Goal: Task Accomplishment & Management: Manage account settings

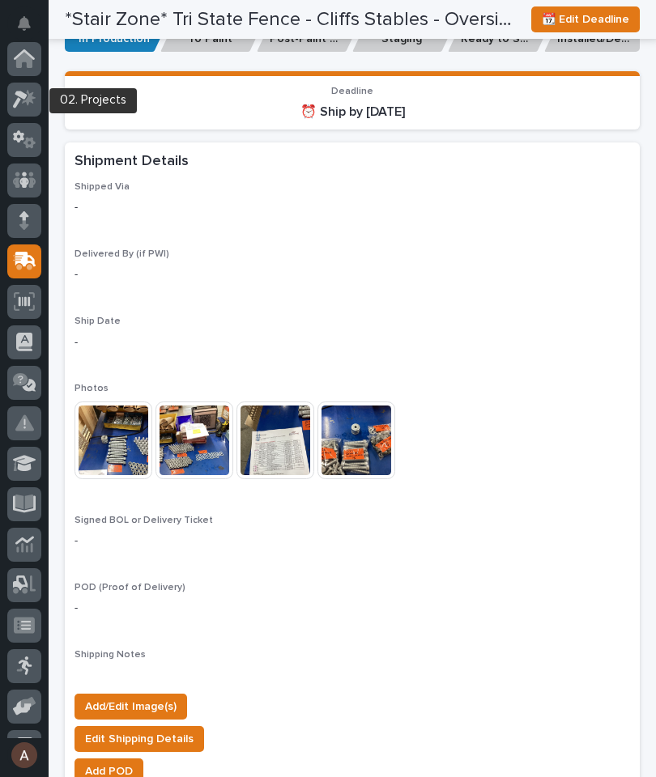
click at [36, 102] on icon at bounding box center [24, 99] width 23 height 19
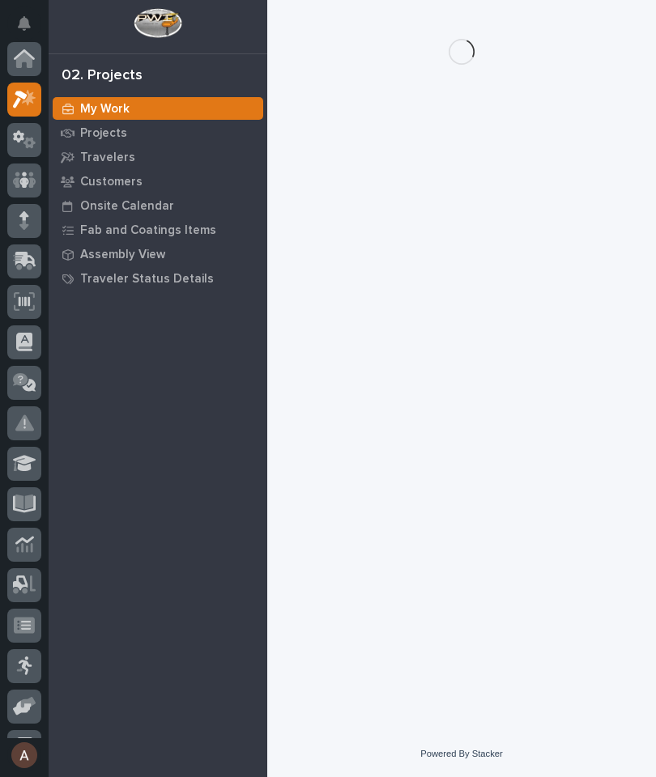
scroll to position [40, 0]
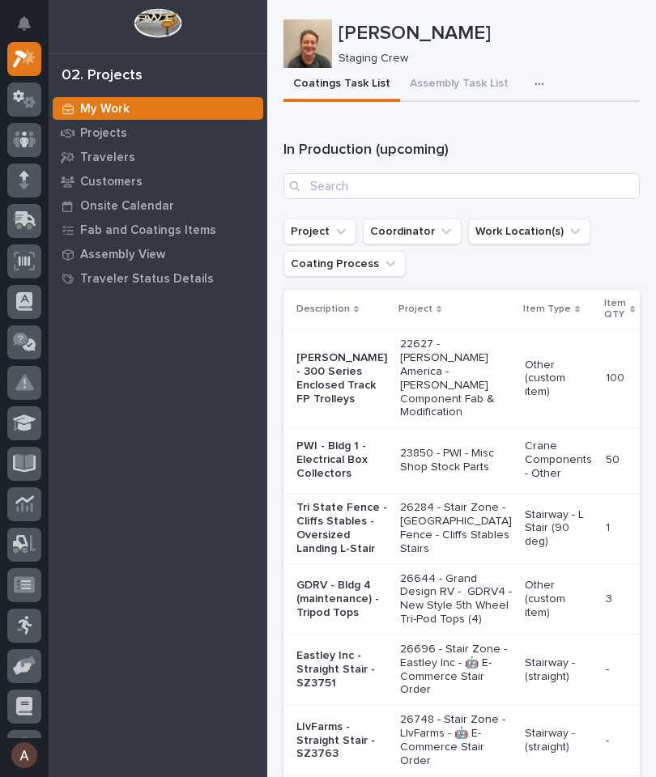
click at [534, 83] on icon "button" at bounding box center [539, 84] width 10 height 11
click at [521, 130] on span "Staging Task List" at bounding box center [487, 128] width 87 height 15
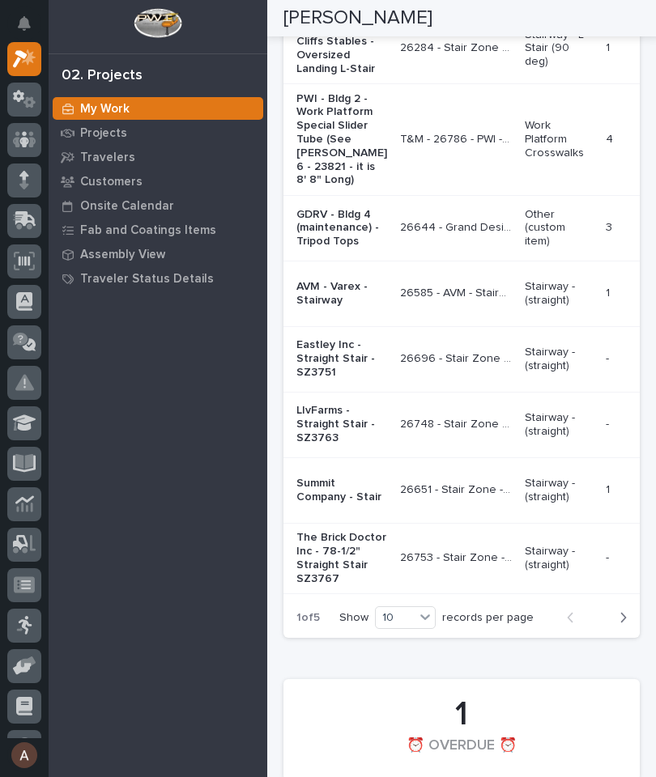
scroll to position [2110, 0]
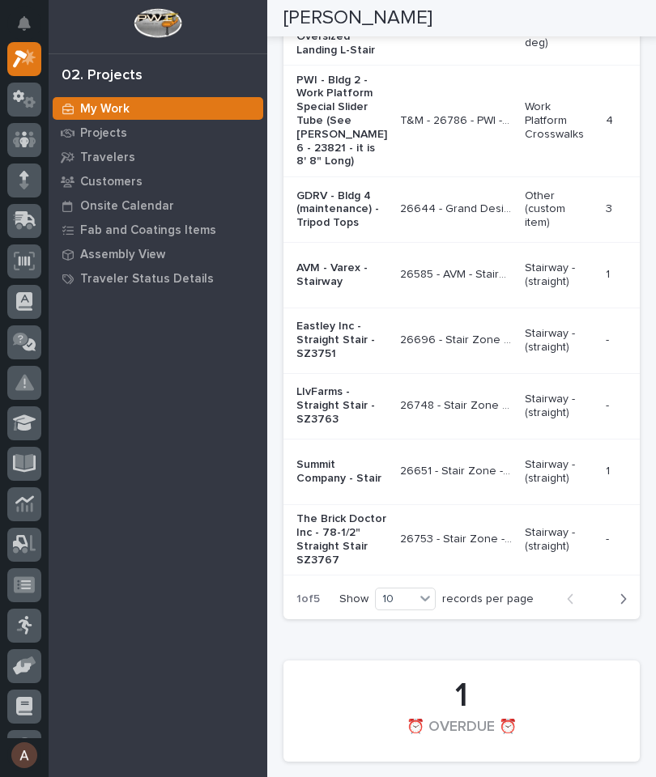
click at [618, 607] on div "button" at bounding box center [620, 599] width 14 height 15
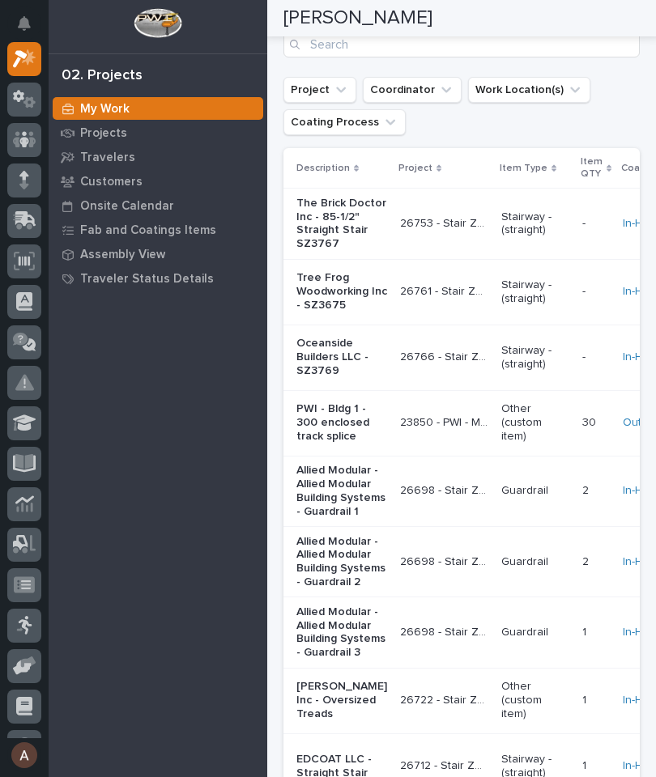
scroll to position [1784, 0]
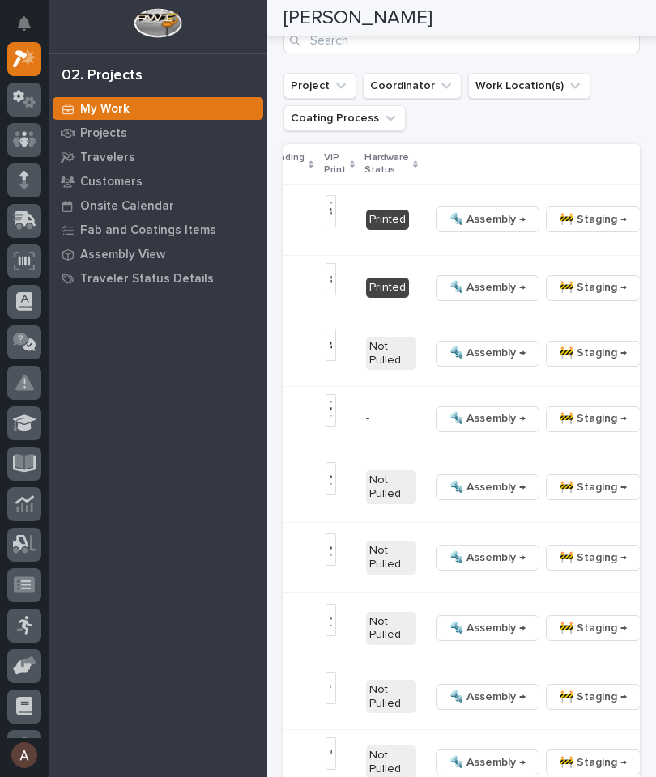
click at [655, 283] on icon "button" at bounding box center [658, 288] width 2 height 10
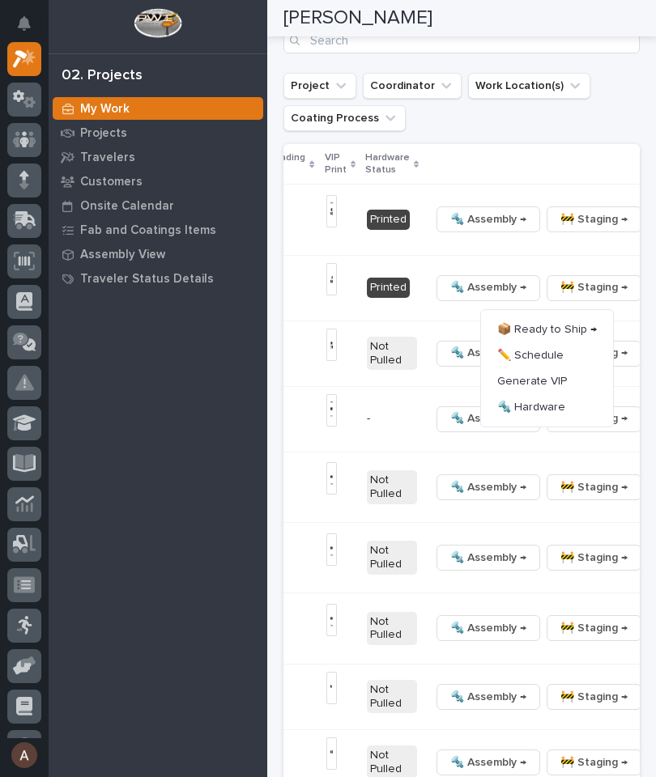
click at [556, 394] on button "🔩 Hardware" at bounding box center [547, 407] width 119 height 26
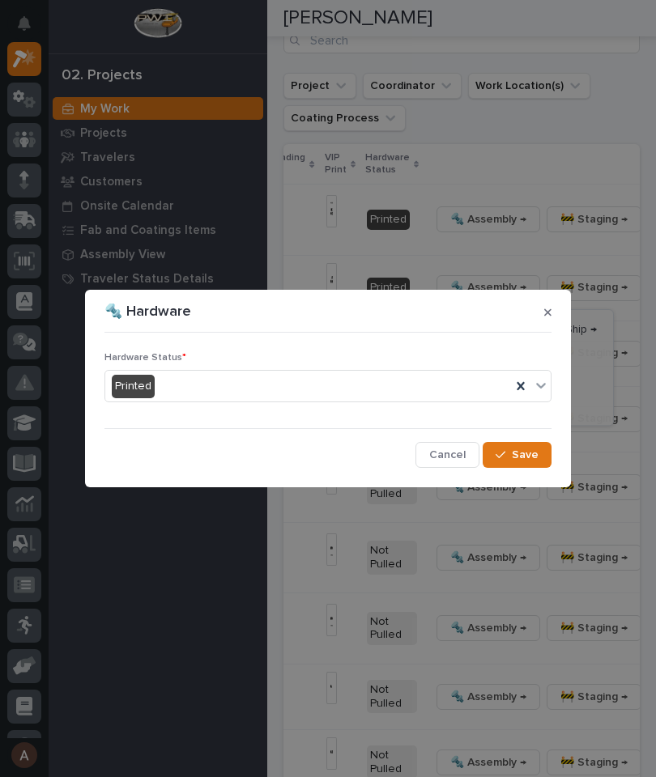
click at [553, 381] on div "Hardware Status * Printed Cancel Save" at bounding box center [327, 403] width 455 height 137
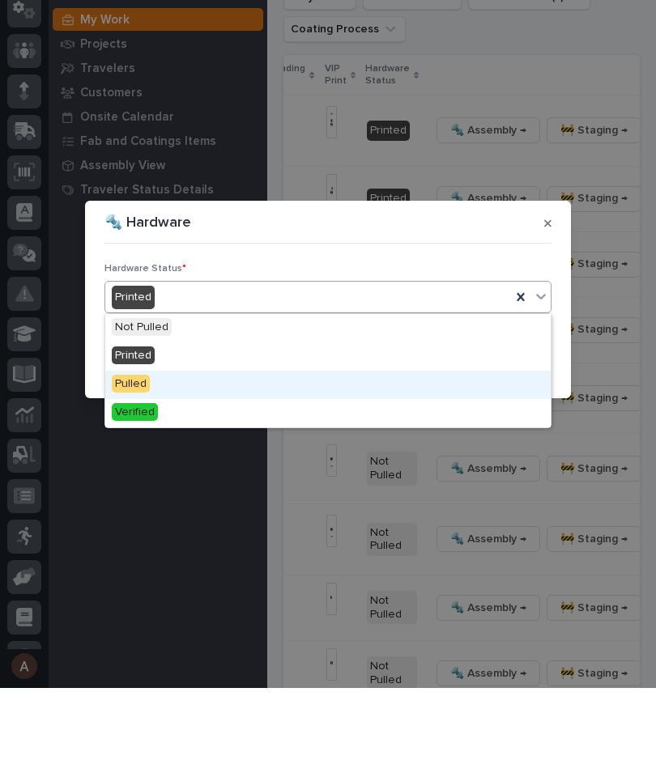
click at [227, 460] on div "Pulled" at bounding box center [327, 474] width 445 height 28
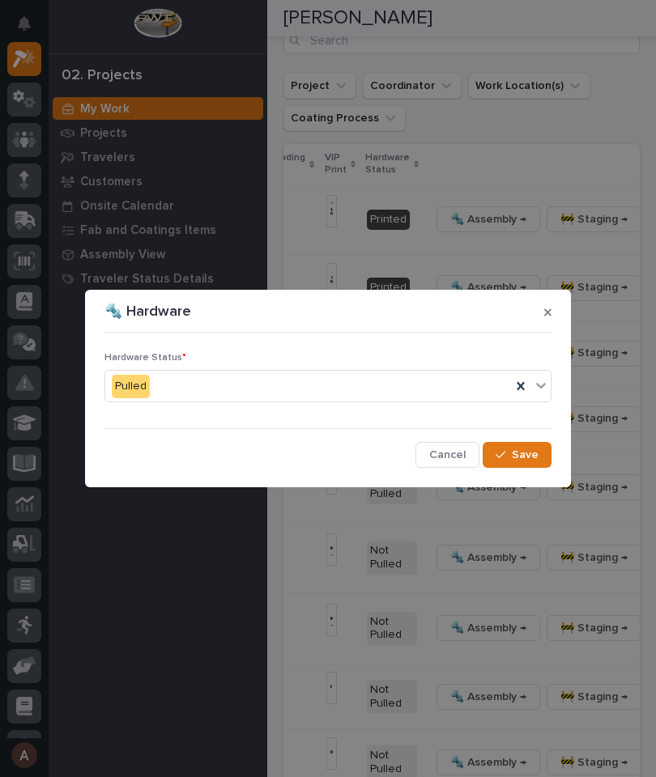
click at [534, 458] on span "Save" at bounding box center [525, 455] width 27 height 15
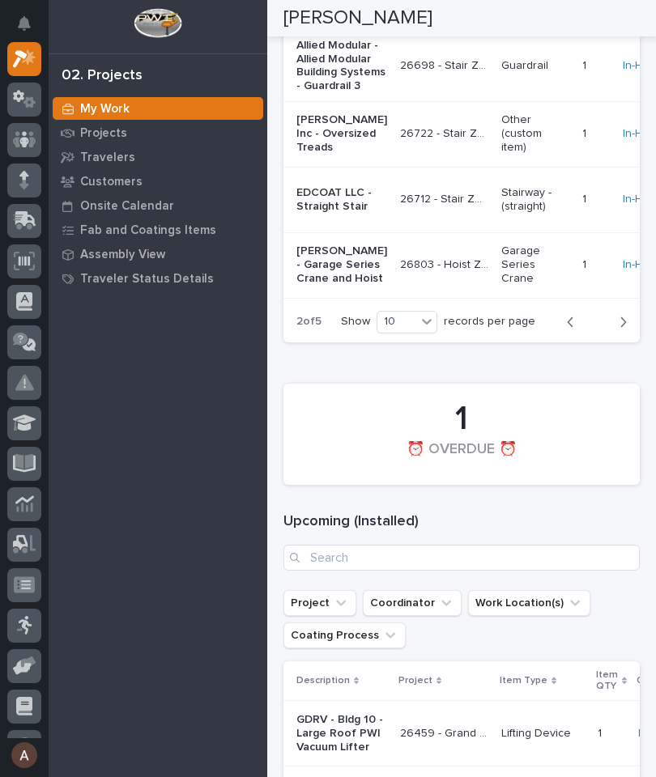
scroll to position [2346, 0]
click at [624, 330] on icon "button" at bounding box center [623, 323] width 7 height 15
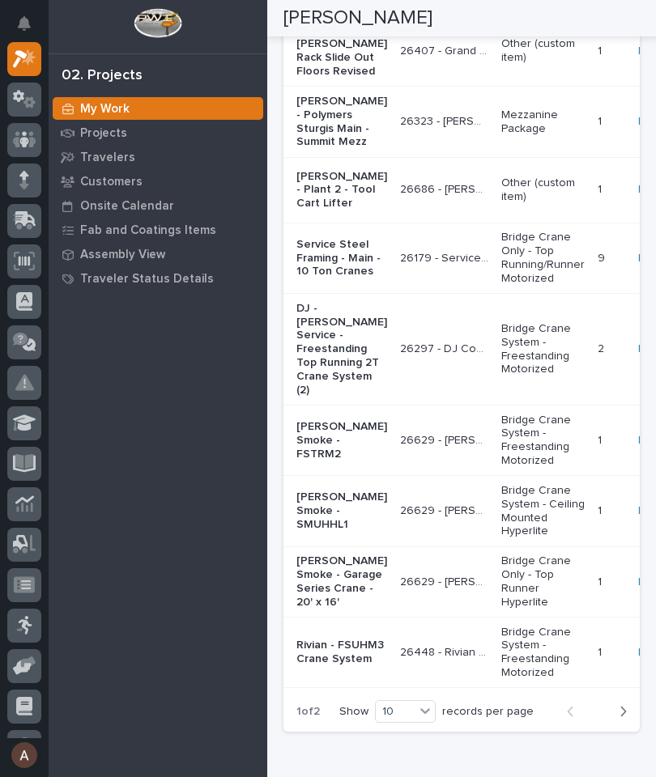
scroll to position [3143, 0]
click at [628, 705] on button "Next" at bounding box center [618, 712] width 43 height 15
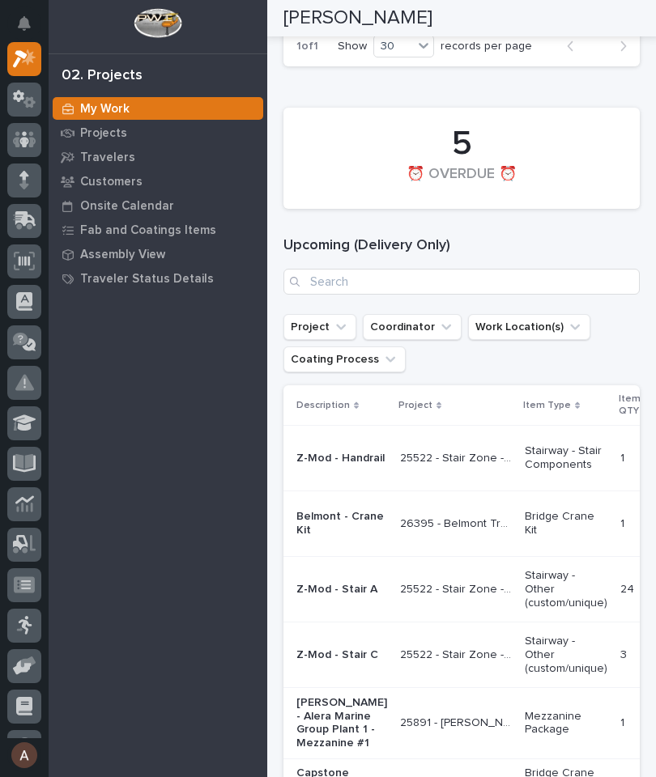
scroll to position [1541, 0]
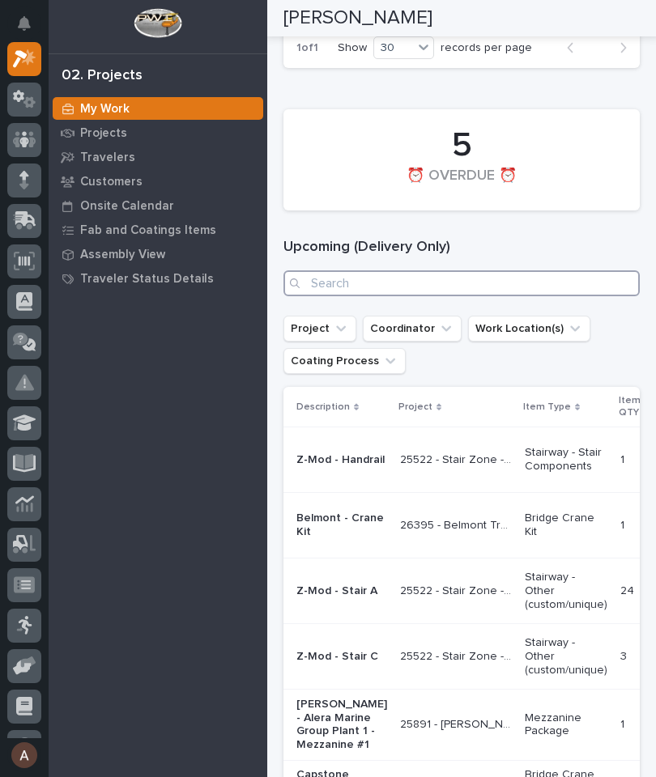
click at [565, 270] on input "Search" at bounding box center [461, 283] width 356 height 26
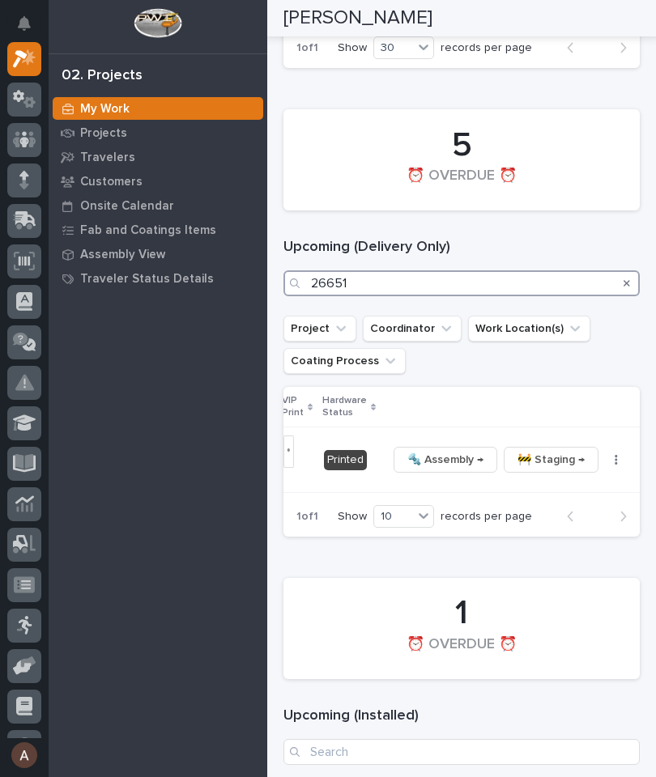
scroll to position [0, 600]
type input "26651"
click at [606, 454] on button "button" at bounding box center [617, 459] width 23 height 11
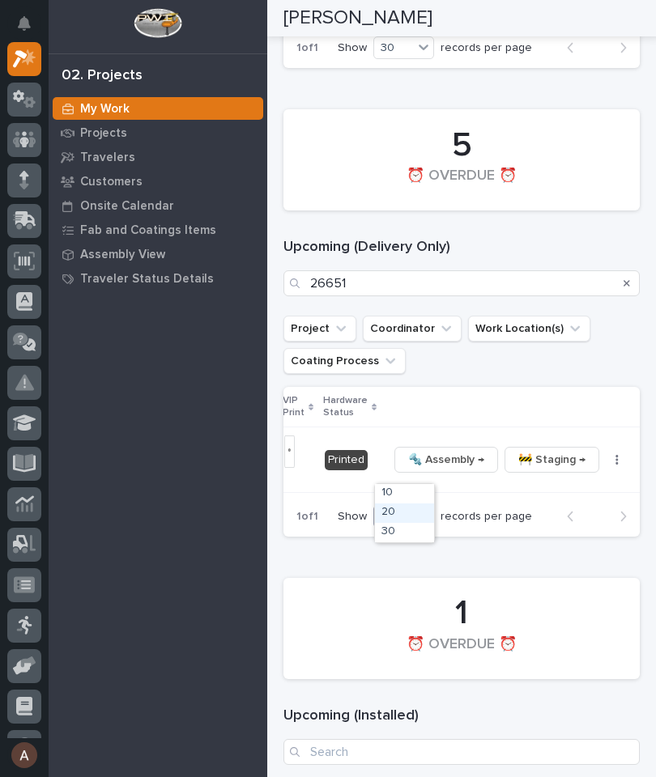
click at [414, 512] on div "20" at bounding box center [404, 513] width 59 height 19
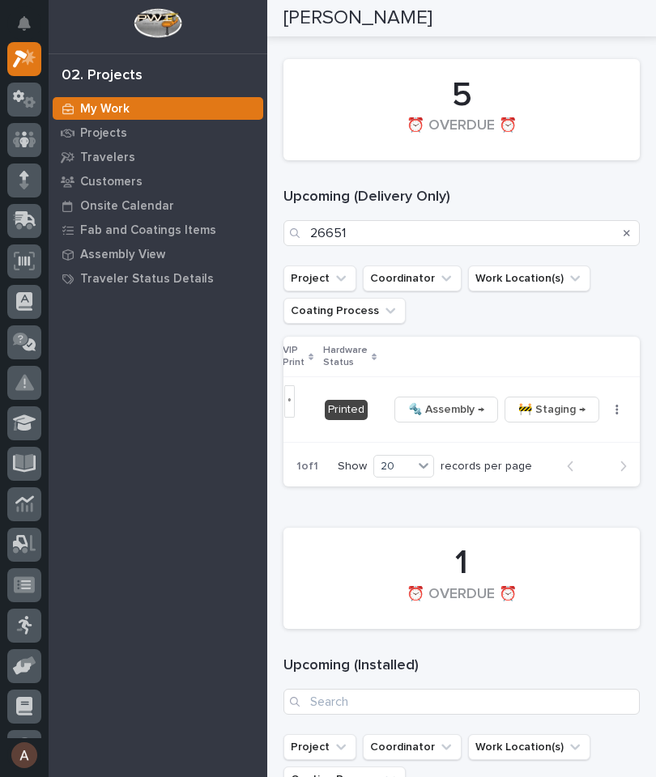
scroll to position [1588, 0]
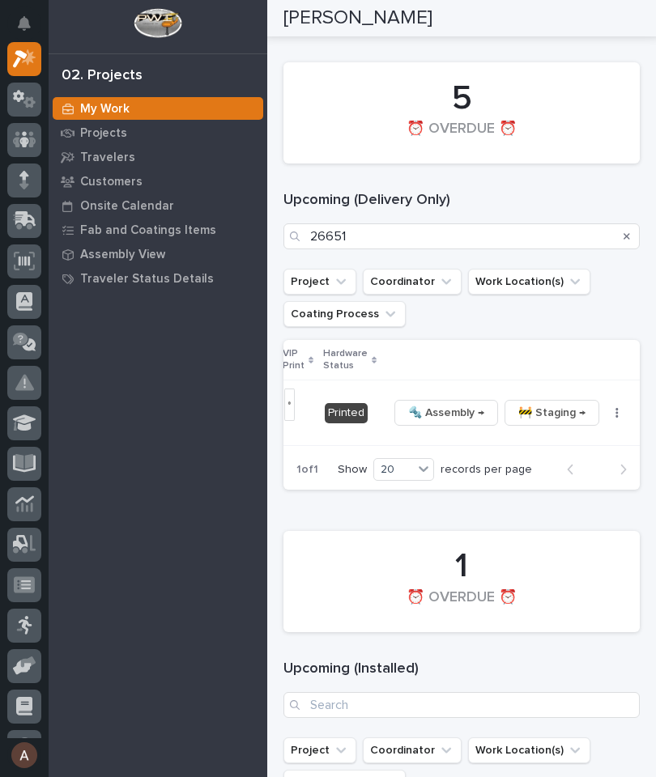
click at [606, 407] on button "button" at bounding box center [617, 412] width 23 height 11
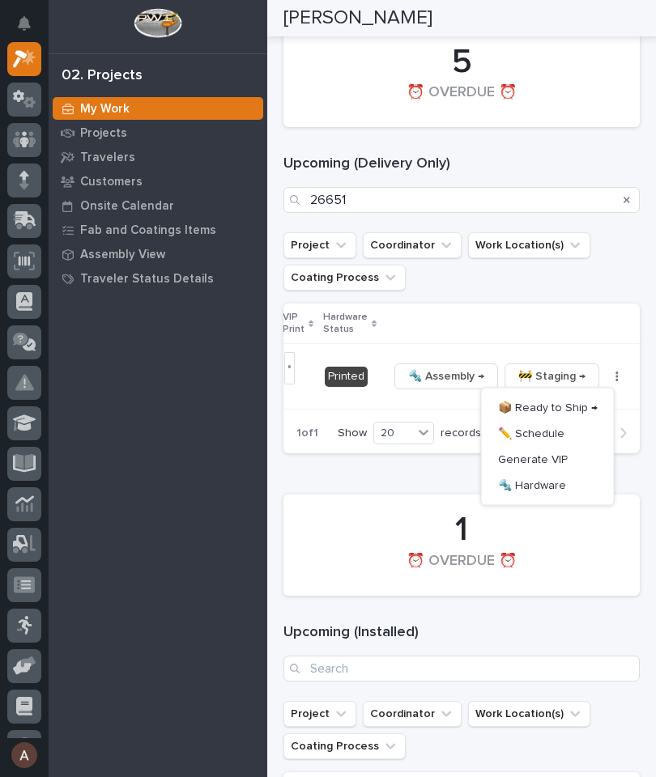
scroll to position [1626, 0]
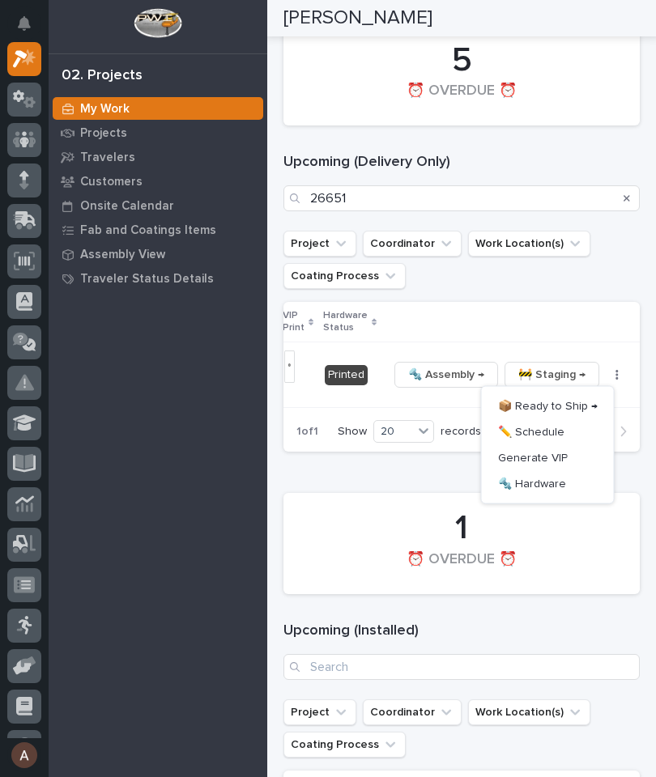
click at [625, 194] on icon "Search" at bounding box center [627, 199] width 6 height 10
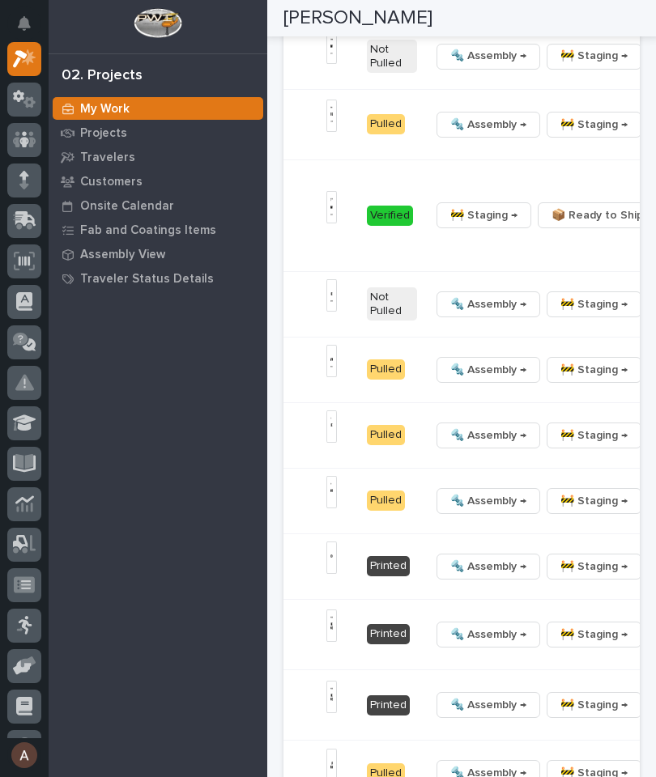
scroll to position [0, 638]
click at [649, 565] on button "button" at bounding box center [660, 566] width 23 height 11
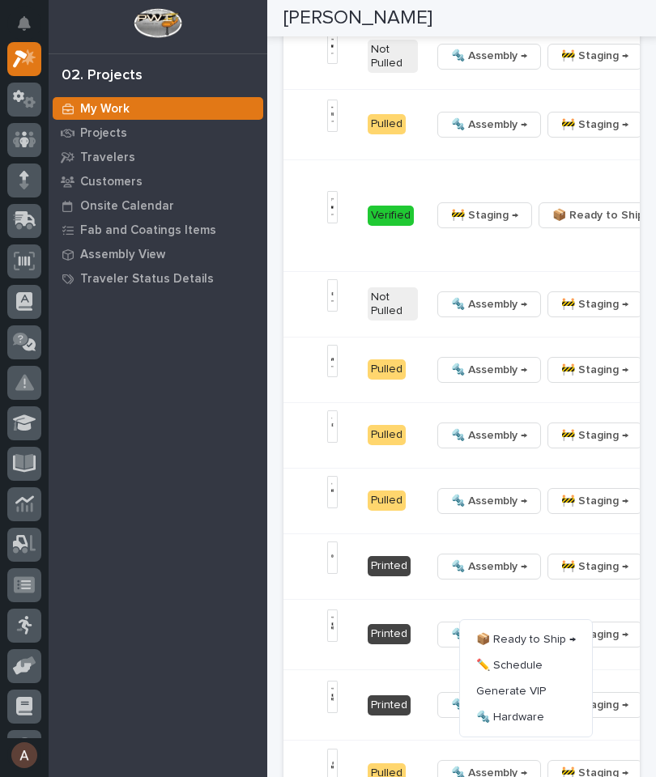
click at [517, 708] on span "🔩 Hardware" at bounding box center [510, 717] width 68 height 19
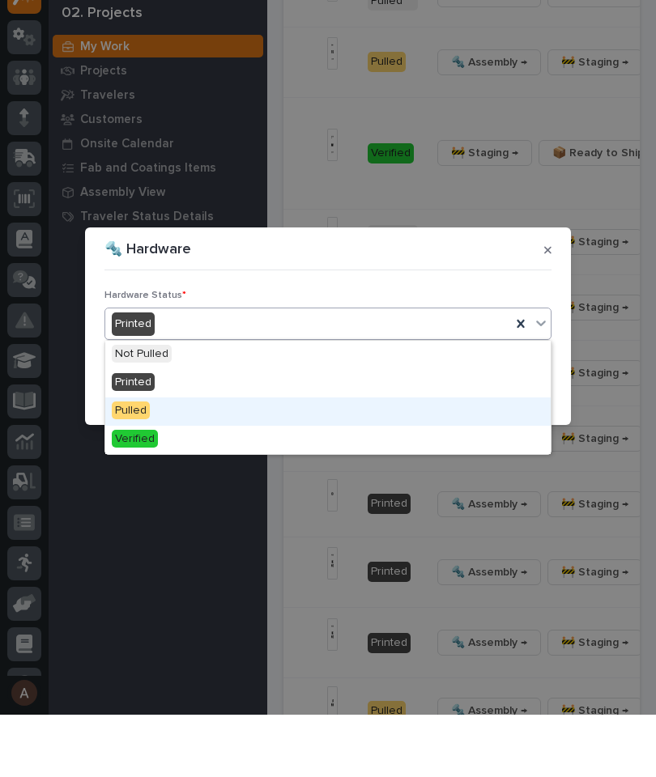
click at [277, 460] on div "Pulled" at bounding box center [327, 474] width 445 height 28
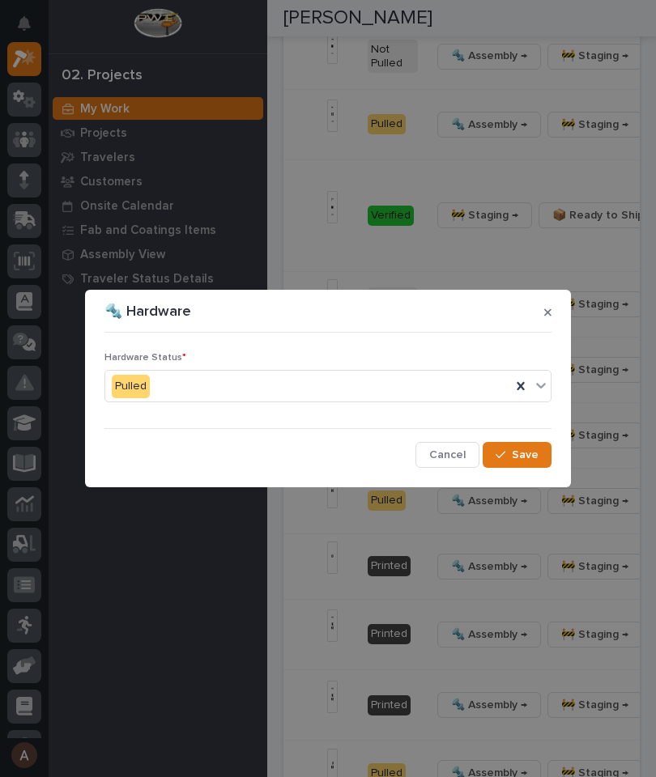
click at [532, 460] on span "Save" at bounding box center [525, 455] width 27 height 15
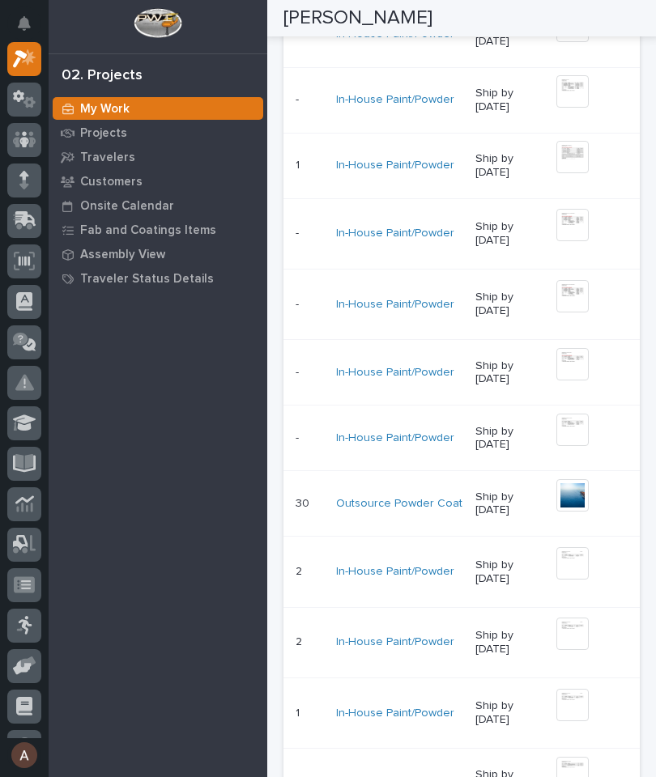
scroll to position [0, 309]
click at [557, 446] on img at bounding box center [573, 430] width 32 height 32
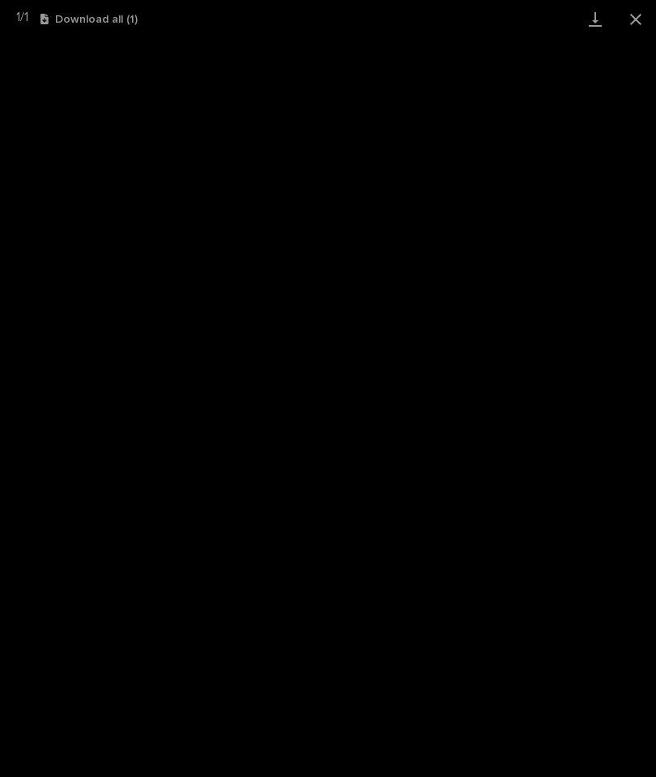
click at [598, 28] on link "Download" at bounding box center [595, 19] width 40 height 38
click at [636, 28] on button "Close gallery" at bounding box center [635, 19] width 40 height 38
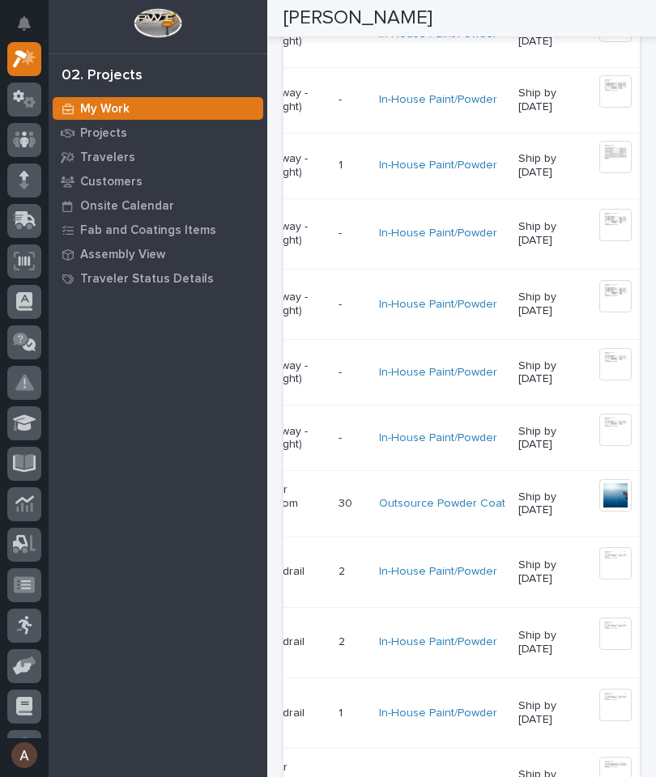
scroll to position [0, 300]
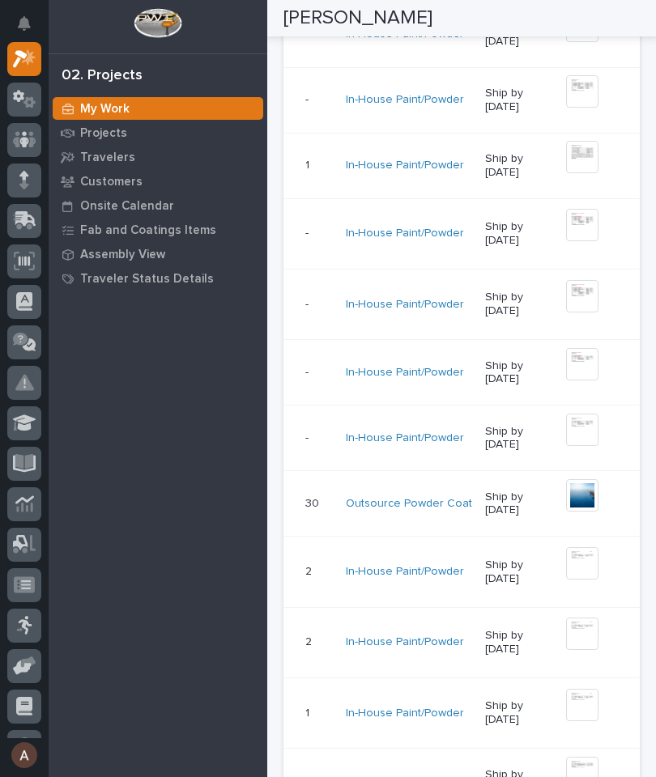
click at [566, 446] on img at bounding box center [582, 430] width 32 height 32
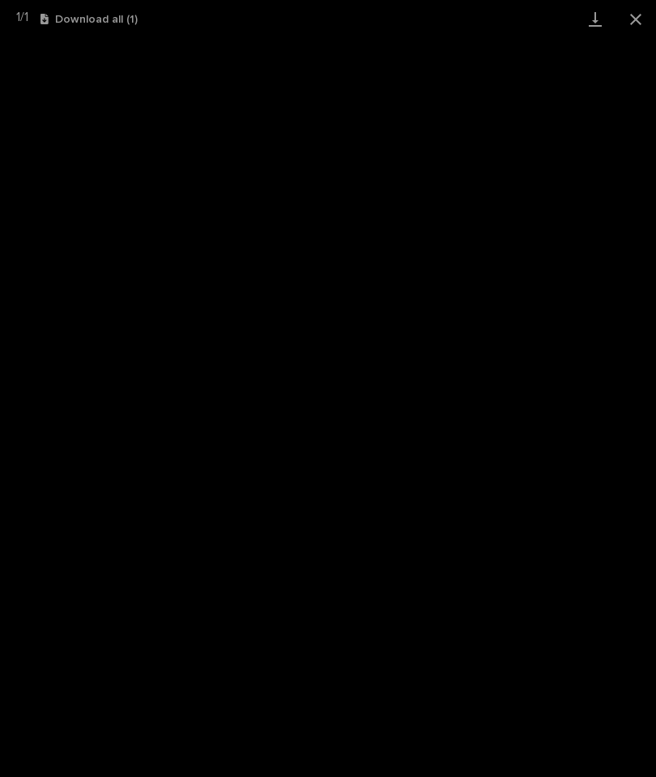
click at [597, 26] on link "Download" at bounding box center [595, 19] width 40 height 38
click at [631, 27] on button "Close gallery" at bounding box center [635, 19] width 40 height 38
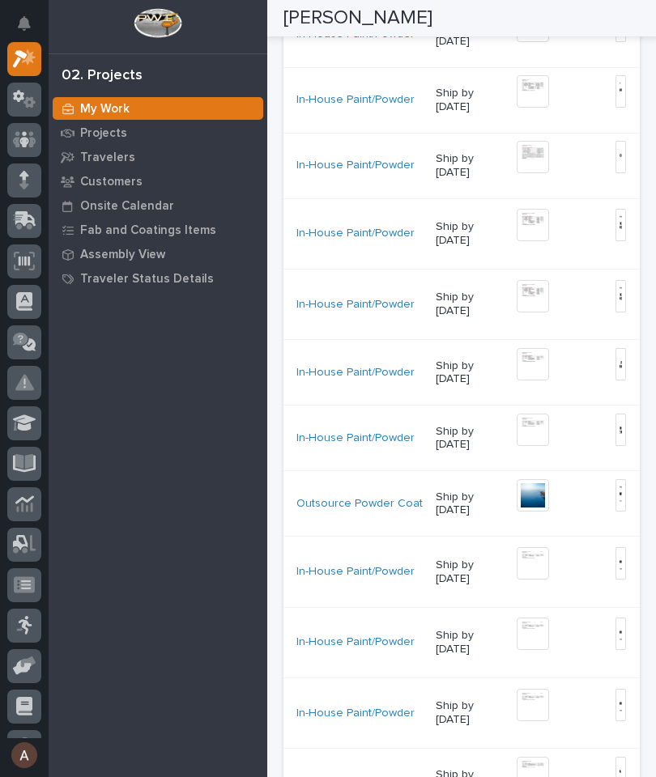
scroll to position [0, 356]
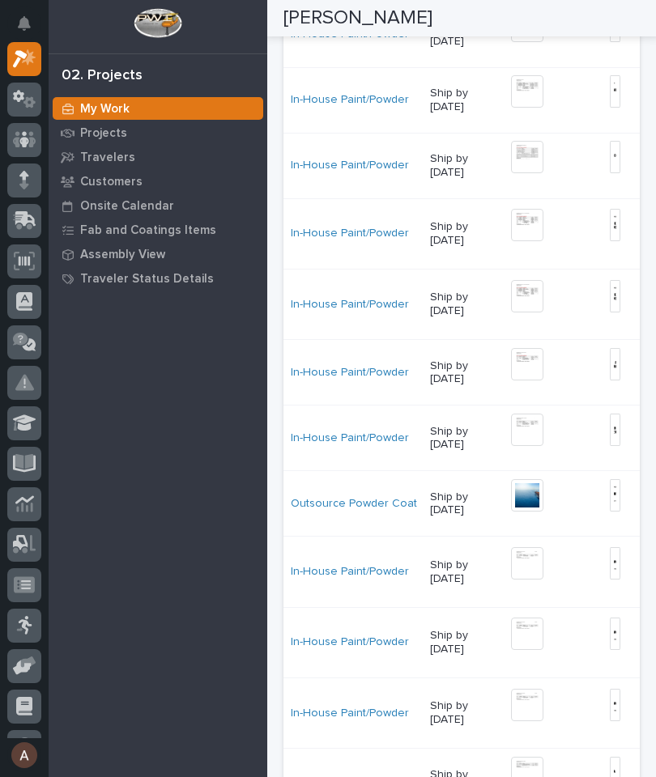
click at [610, 446] on img at bounding box center [615, 430] width 11 height 32
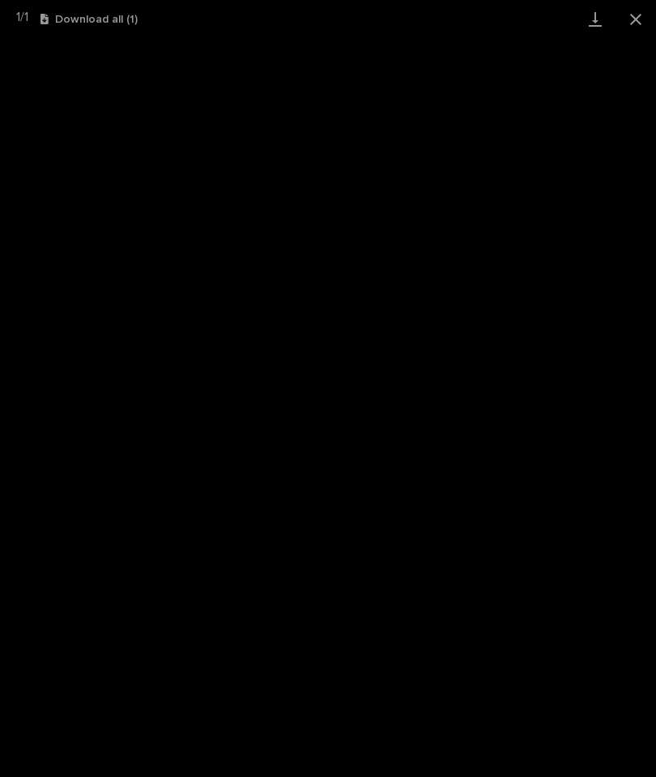
click at [587, 29] on link "Download" at bounding box center [595, 19] width 40 height 38
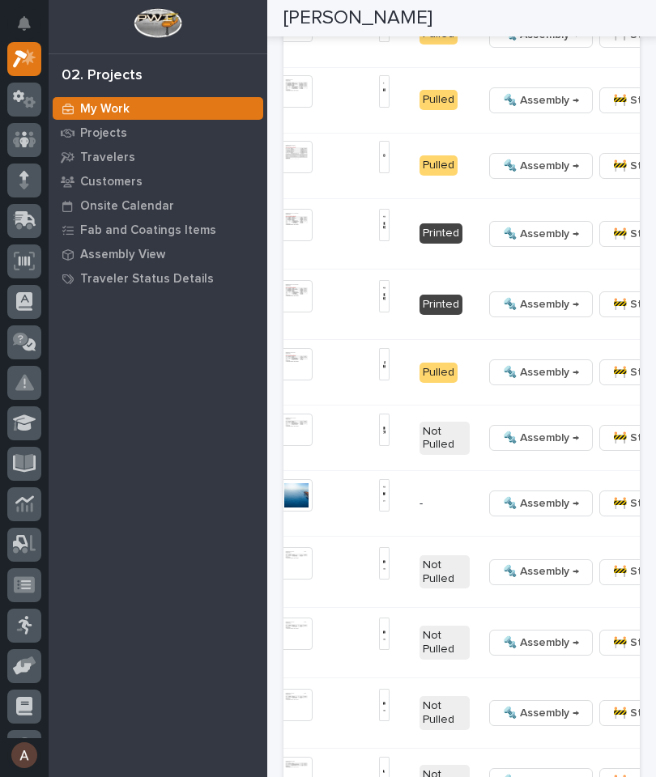
scroll to position [0, 638]
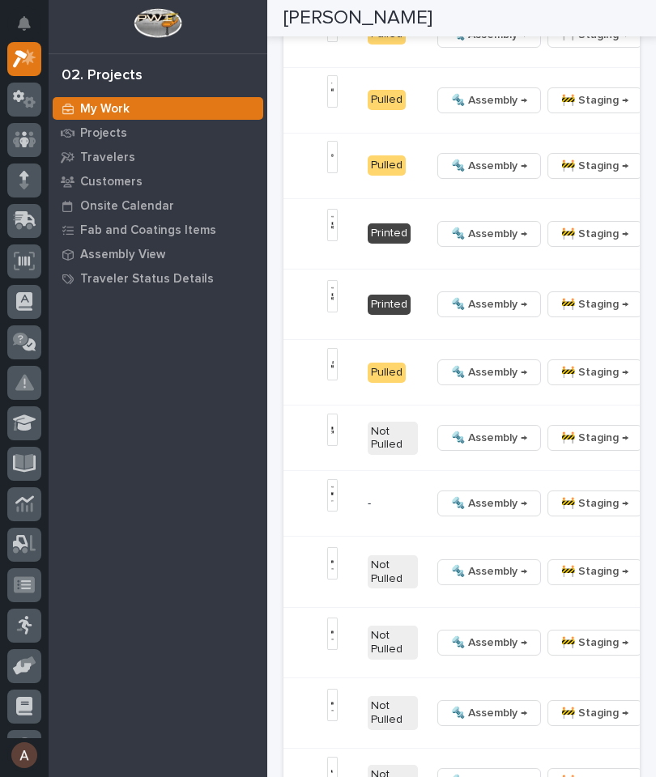
click at [649, 444] on button "button" at bounding box center [660, 437] width 23 height 11
click at [527, 599] on span "🔩 Hardware" at bounding box center [510, 608] width 68 height 19
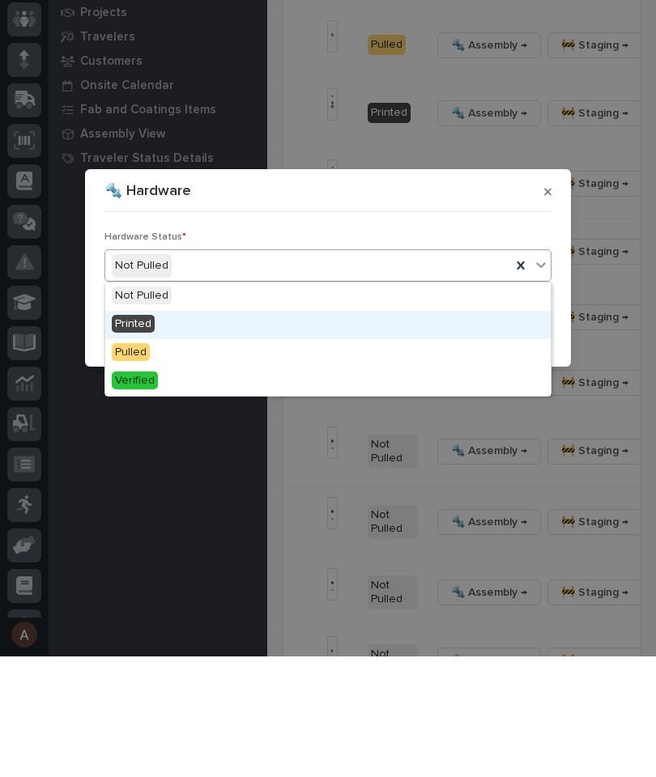
click at [157, 432] on div "Printed" at bounding box center [327, 446] width 445 height 28
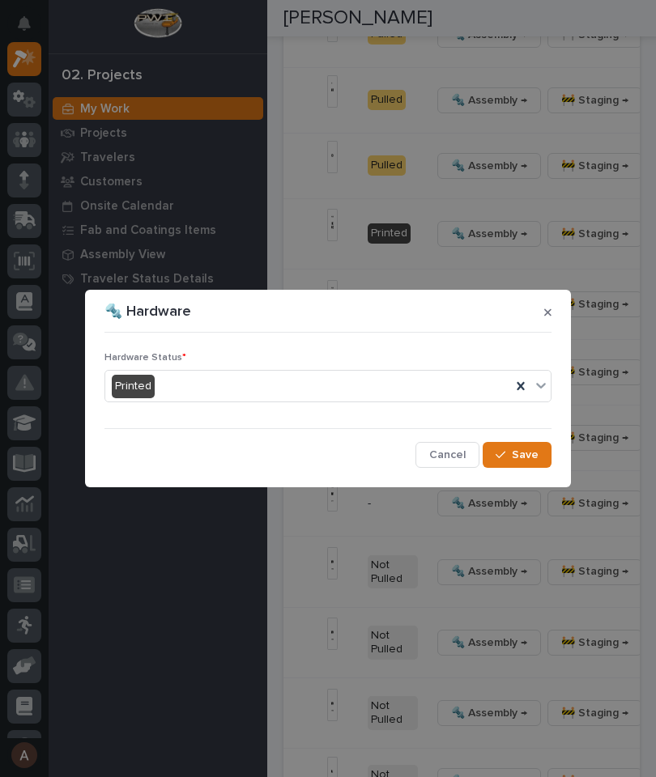
click at [534, 458] on span "Save" at bounding box center [525, 455] width 27 height 15
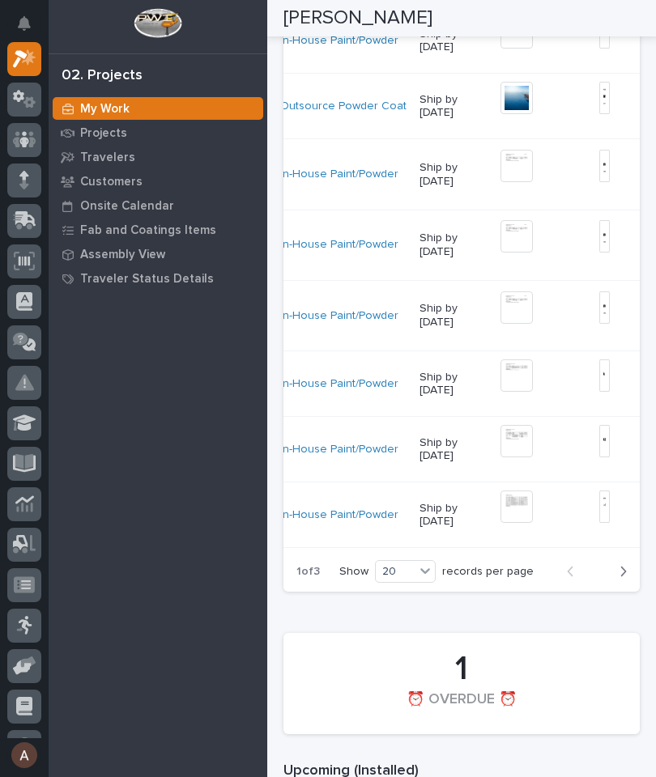
scroll to position [0, 371]
click at [496, 392] on img at bounding box center [512, 376] width 32 height 32
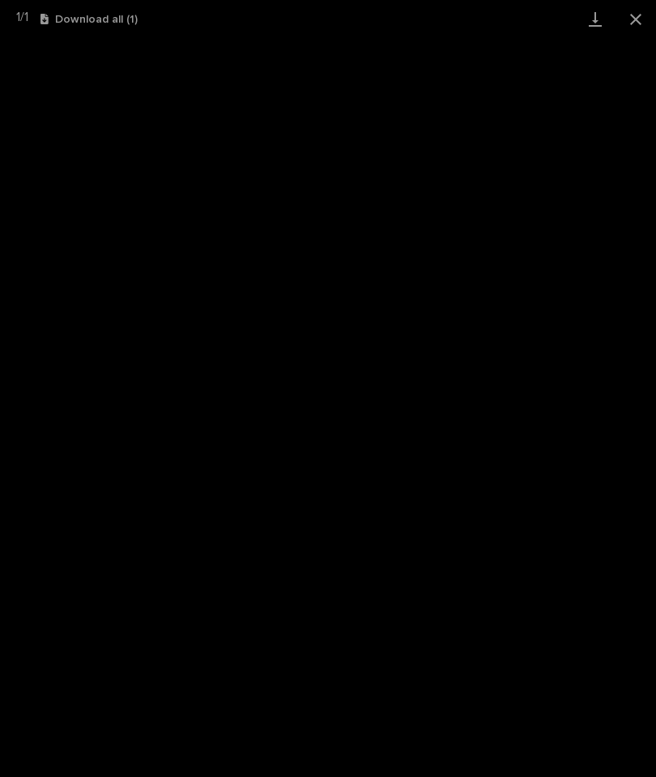
click at [594, 17] on link "Download" at bounding box center [595, 19] width 40 height 38
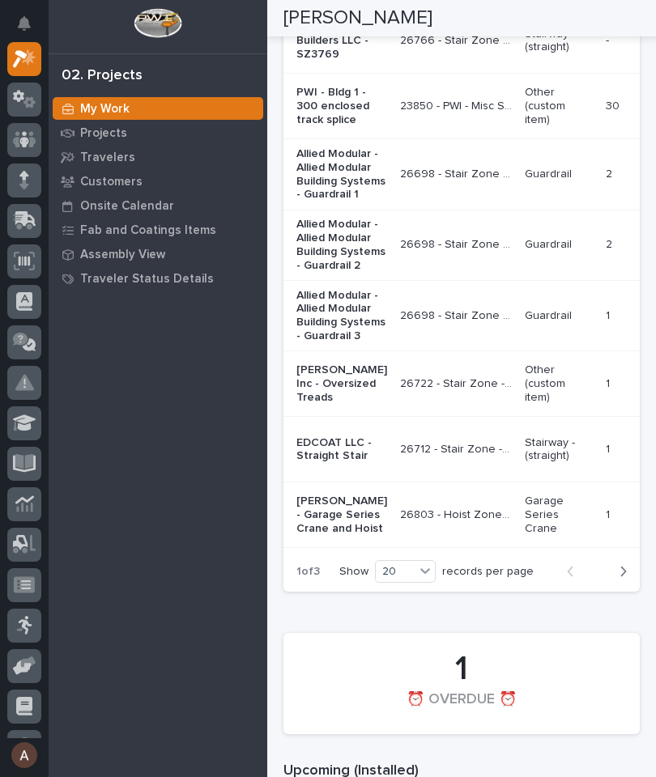
scroll to position [0, 0]
click at [322, 404] on p "[PERSON_NAME] Inc - Oversized Treads" at bounding box center [341, 384] width 91 height 40
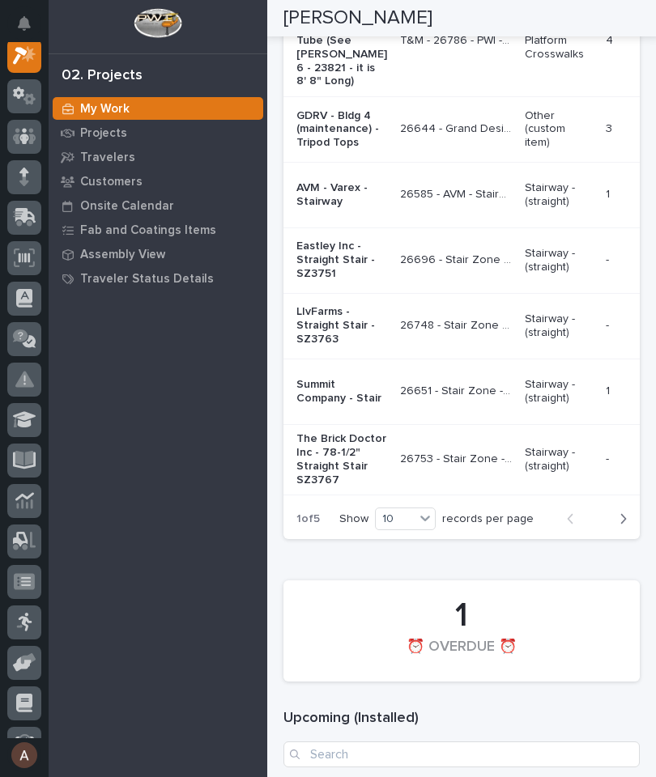
scroll to position [2196, 0]
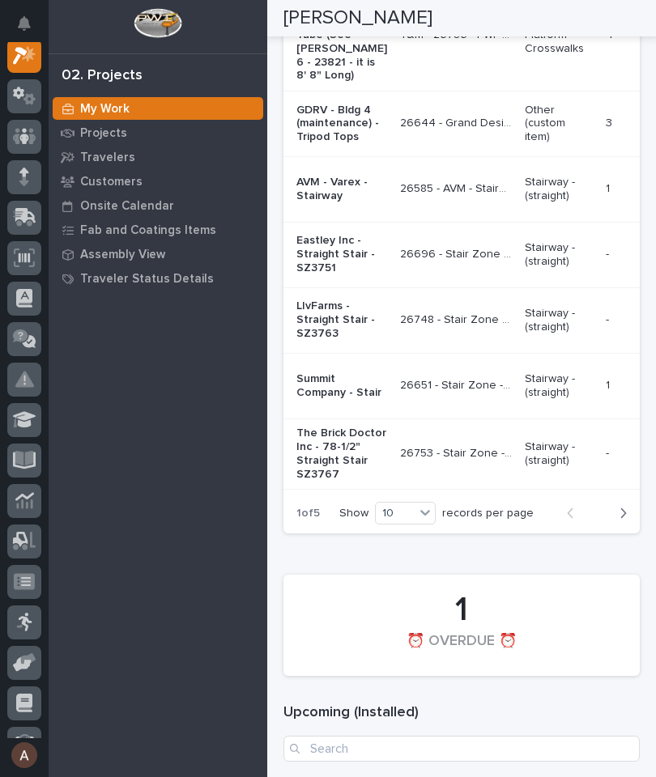
click at [624, 521] on icon "button" at bounding box center [623, 513] width 7 height 15
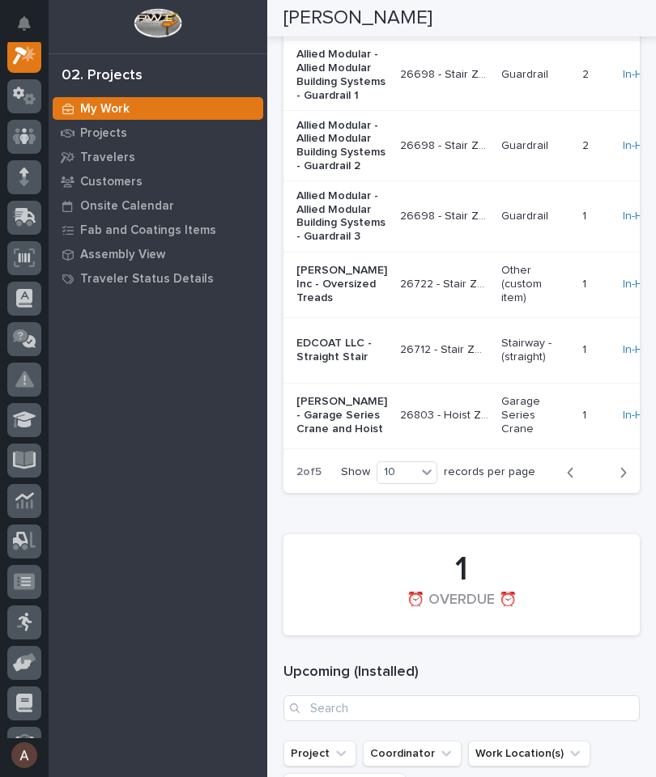
scroll to position [0, 0]
click at [328, 364] on p "EDCOAT LLC - Straight Stair" at bounding box center [341, 351] width 91 height 28
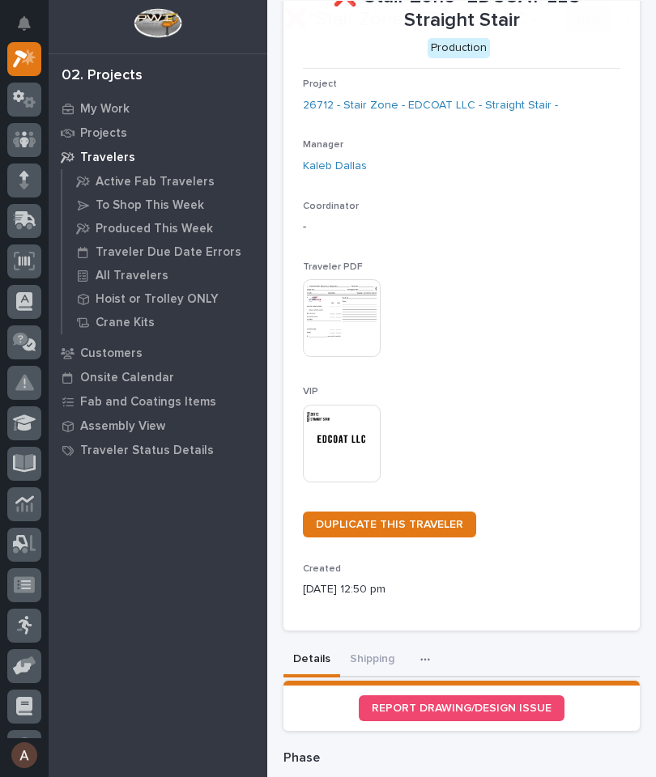
scroll to position [99, 0]
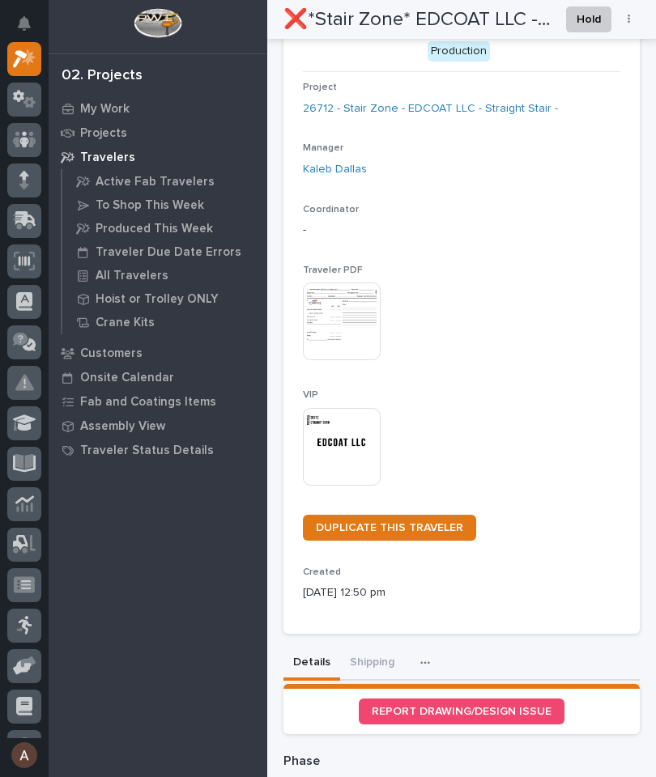
click at [370, 658] on button "Shipping" at bounding box center [372, 664] width 64 height 34
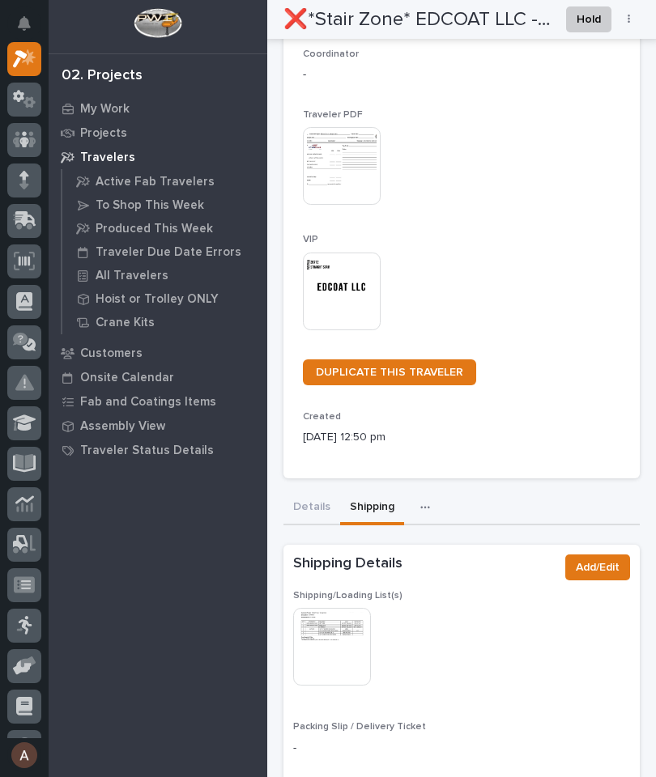
scroll to position [257, 0]
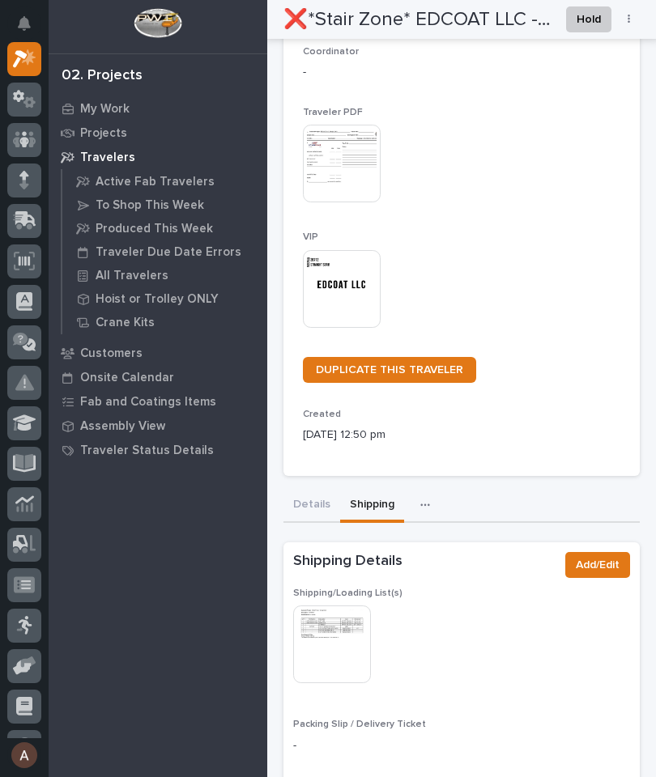
click at [336, 627] on img at bounding box center [332, 645] width 78 height 78
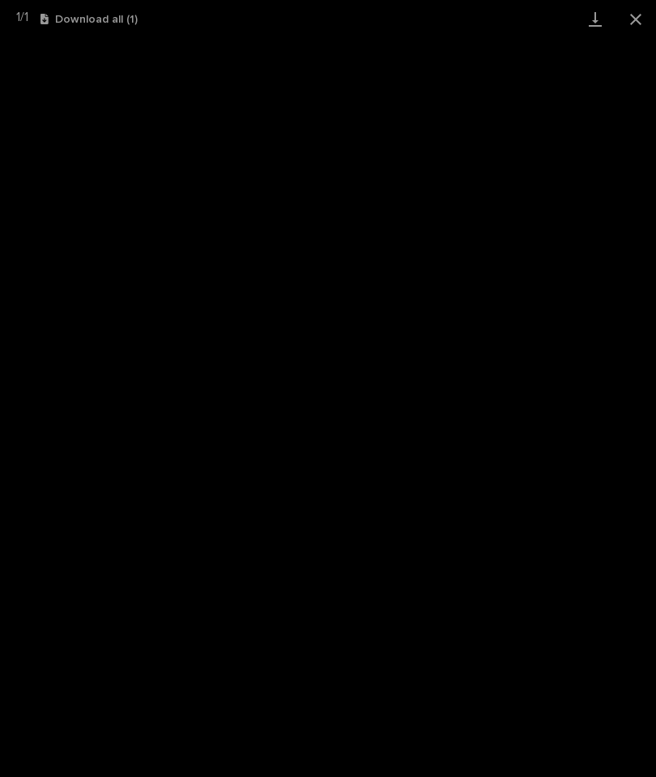
click at [590, 14] on link "Download" at bounding box center [595, 19] width 40 height 38
click at [645, 28] on button "Close gallery" at bounding box center [635, 19] width 40 height 38
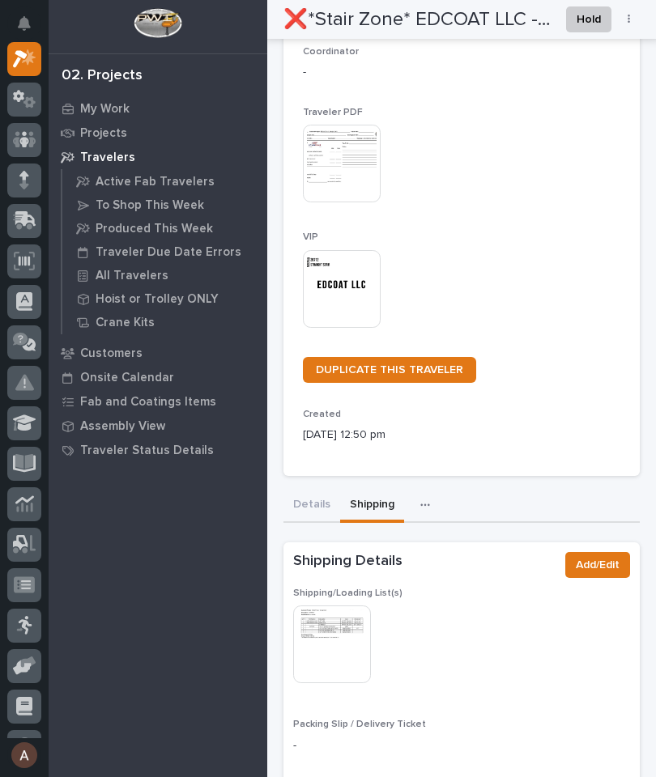
click at [358, 276] on img at bounding box center [342, 289] width 78 height 78
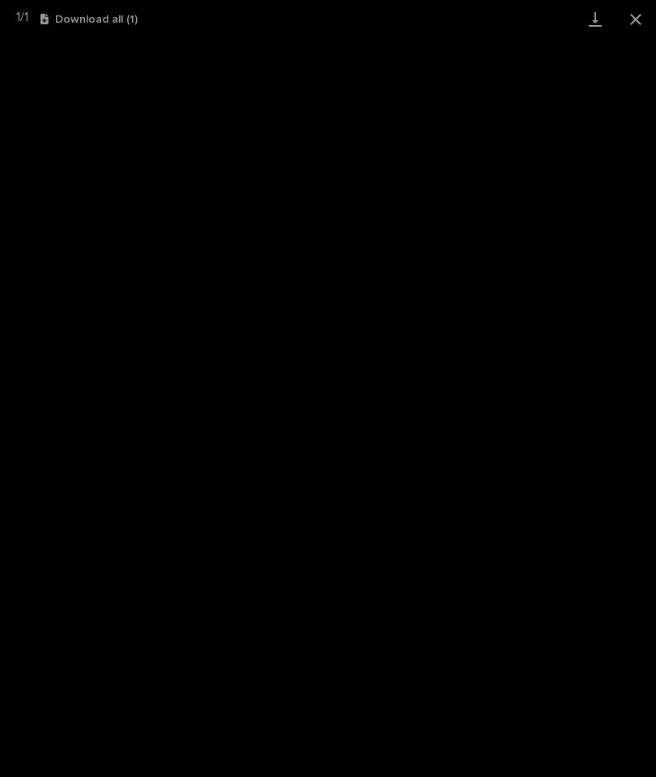
click at [598, 23] on link "Download" at bounding box center [595, 19] width 40 height 38
click at [648, 21] on button "Close gallery" at bounding box center [635, 19] width 40 height 38
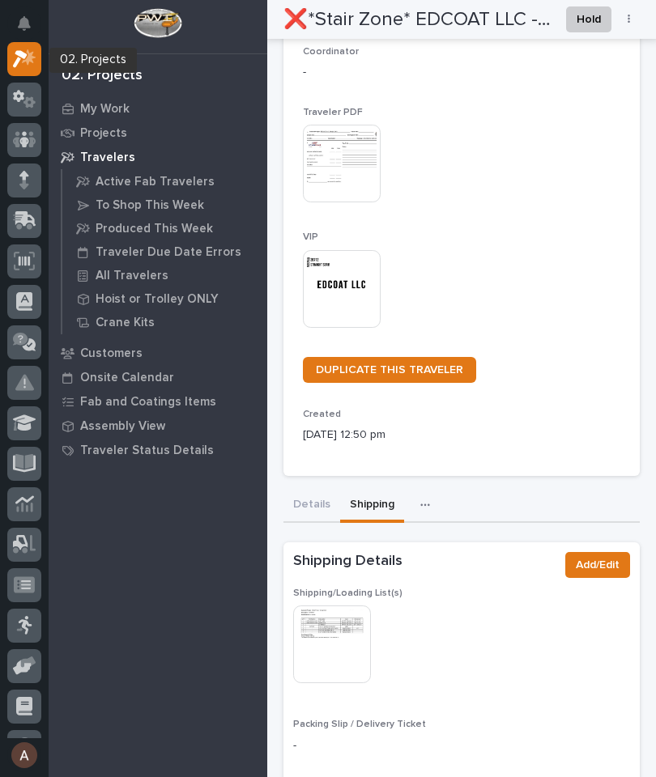
click at [28, 53] on icon at bounding box center [29, 57] width 14 height 16
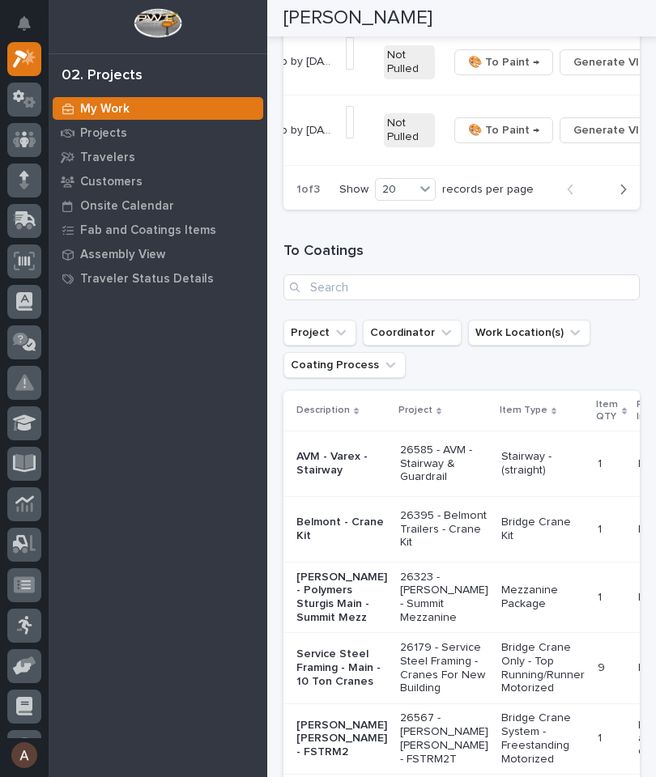
scroll to position [0, 461]
click at [585, 398] on button "🔩 Hardware" at bounding box center [553, 387] width 107 height 26
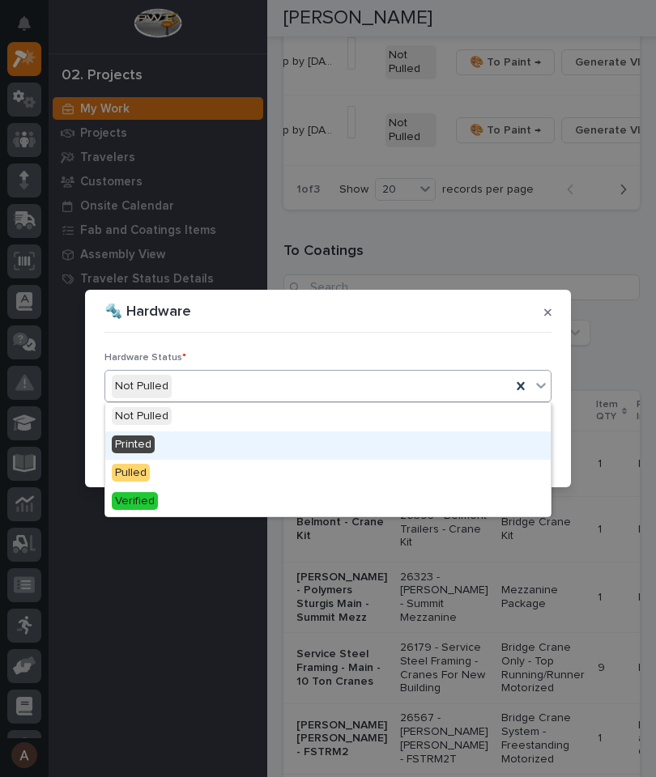
click at [207, 447] on div "Printed" at bounding box center [327, 446] width 445 height 28
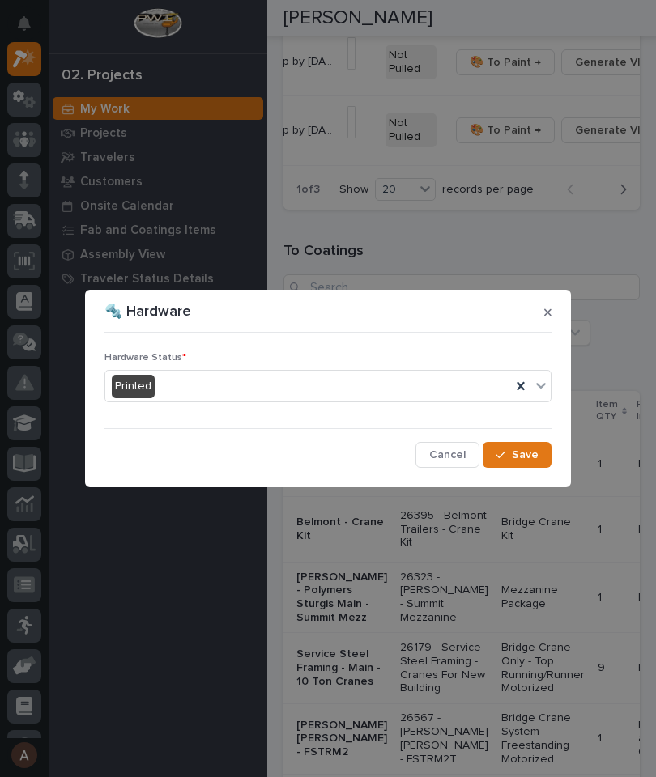
click at [533, 462] on span "Save" at bounding box center [525, 455] width 27 height 15
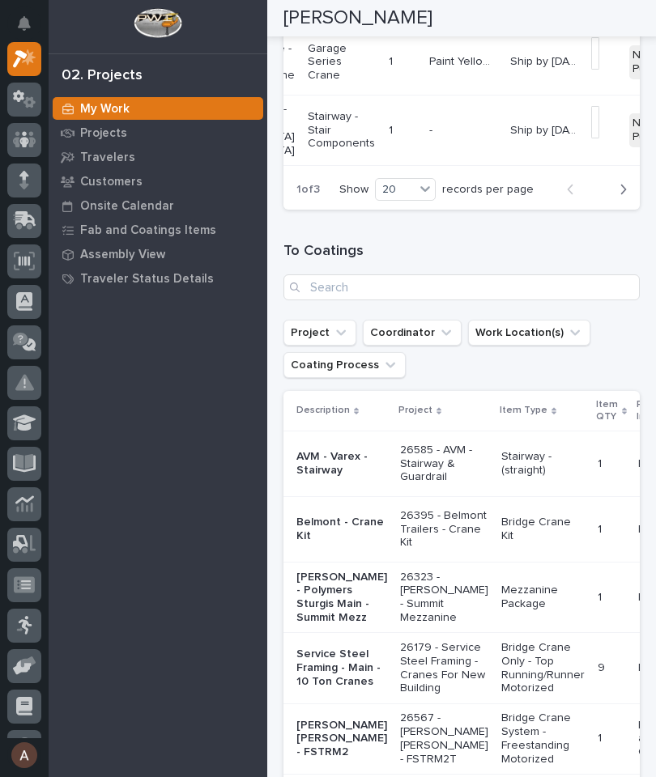
scroll to position [0, 0]
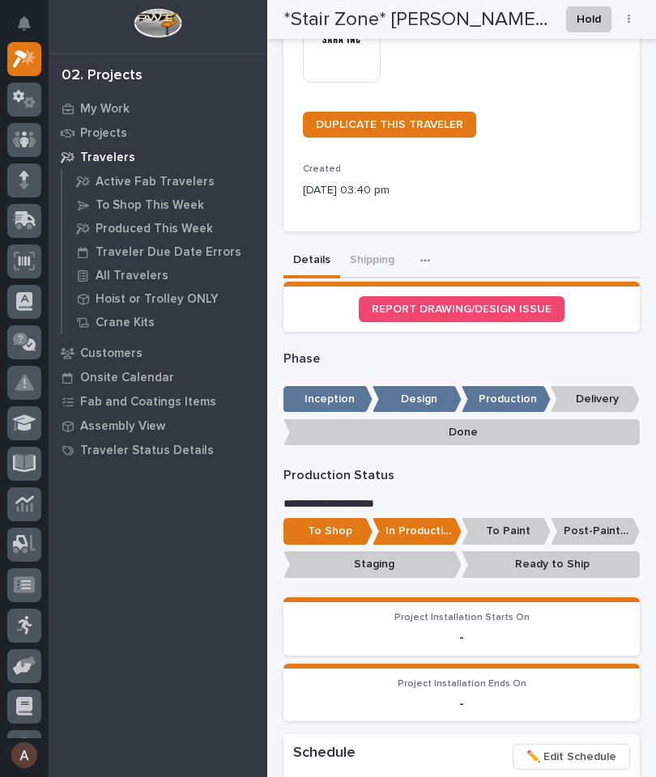
scroll to position [508, 0]
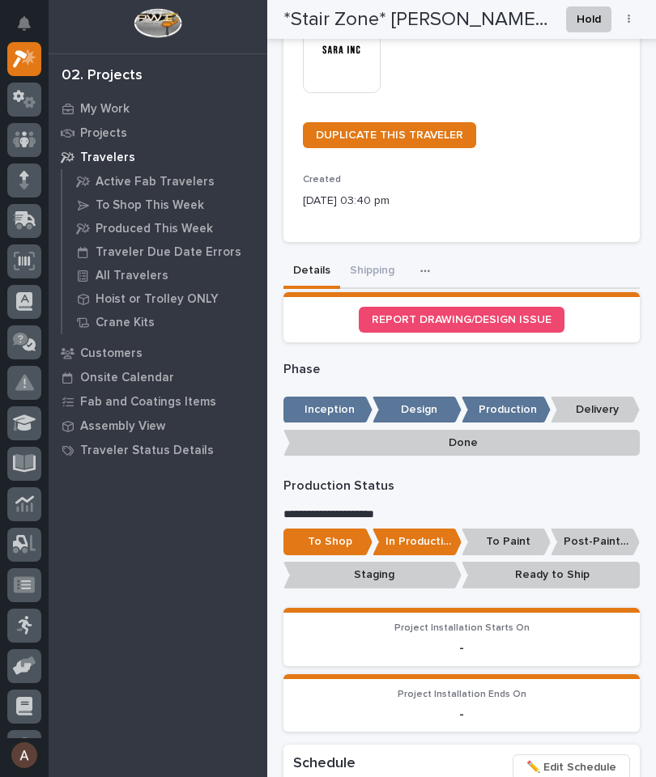
click at [372, 255] on button "Shipping" at bounding box center [372, 272] width 64 height 34
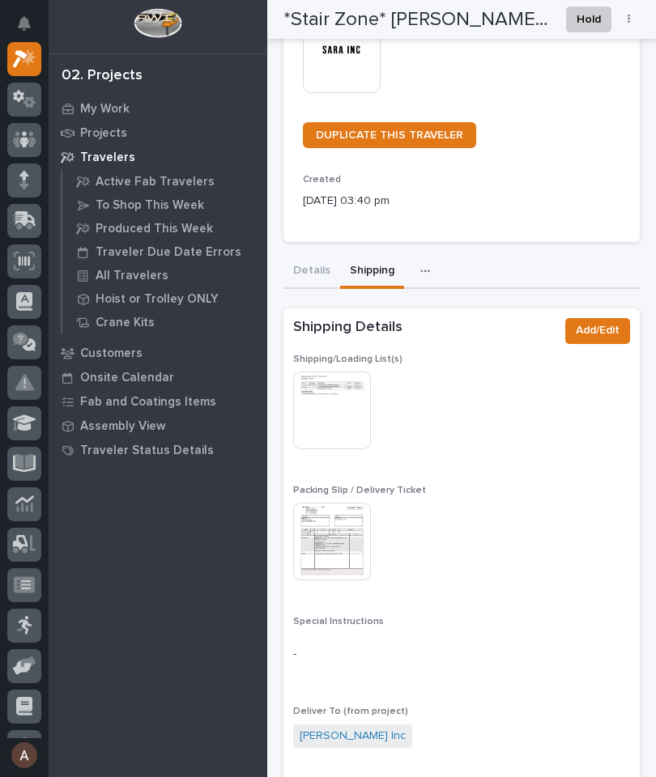
click at [334, 390] on img at bounding box center [332, 411] width 78 height 78
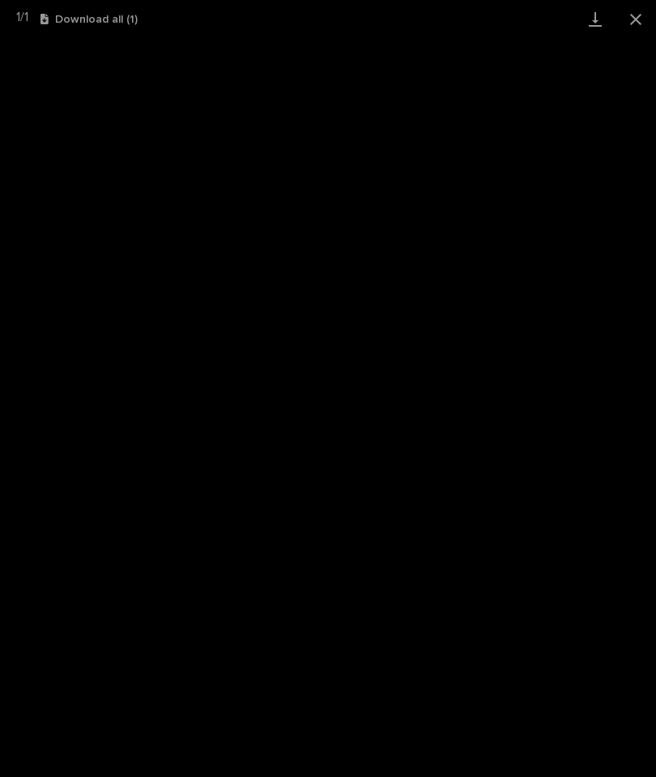
click at [594, 20] on link "Download" at bounding box center [595, 19] width 40 height 38
click at [641, 14] on button "Close gallery" at bounding box center [635, 19] width 40 height 38
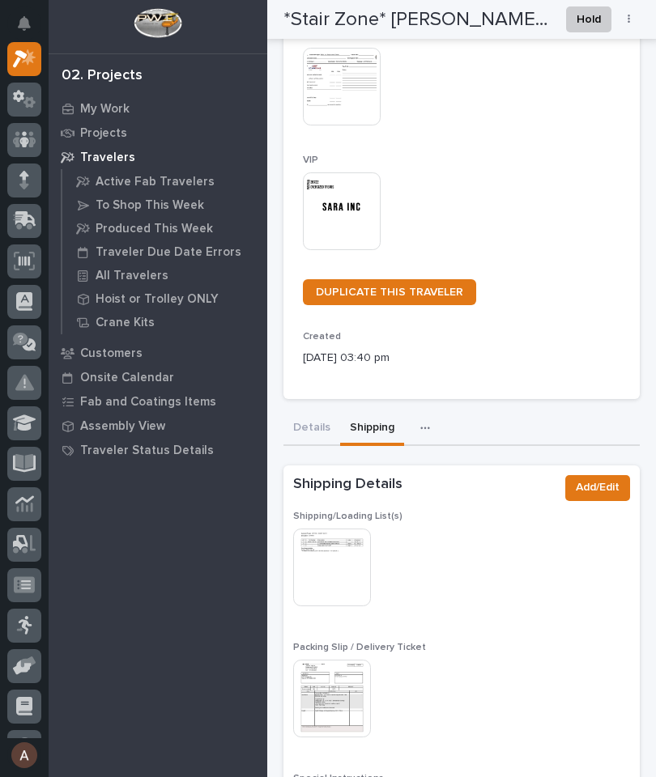
scroll to position [430, 0]
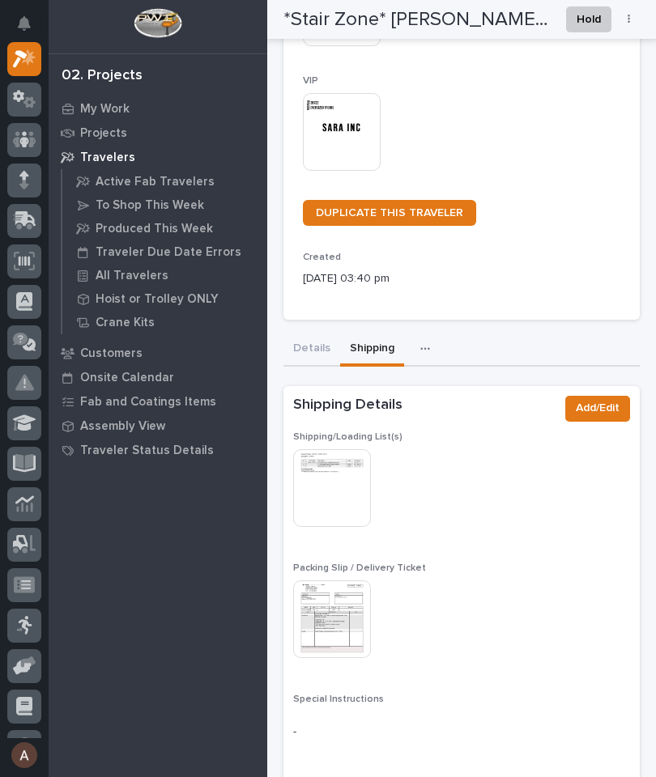
click at [343, 470] on img at bounding box center [332, 488] width 78 height 78
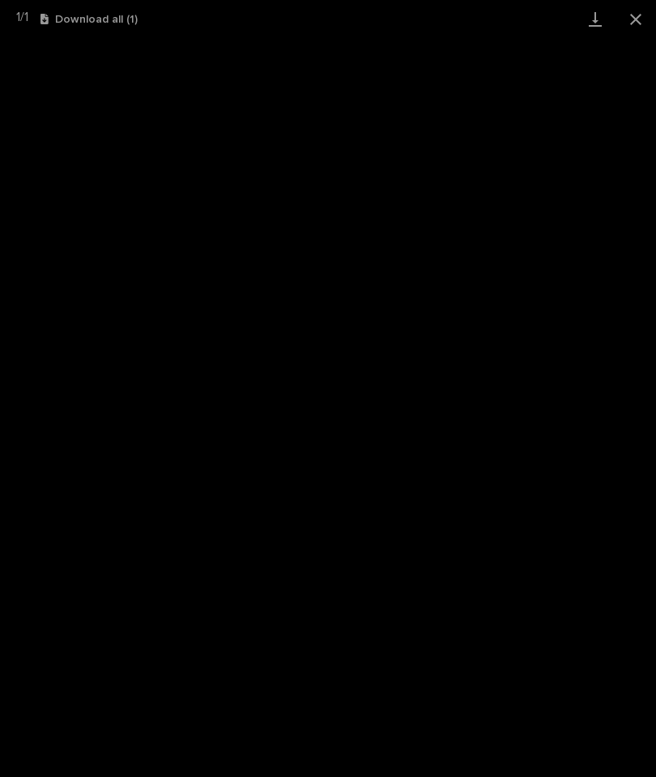
click at [589, 13] on link "Download" at bounding box center [595, 19] width 40 height 38
click at [637, 18] on button "Close gallery" at bounding box center [635, 19] width 40 height 38
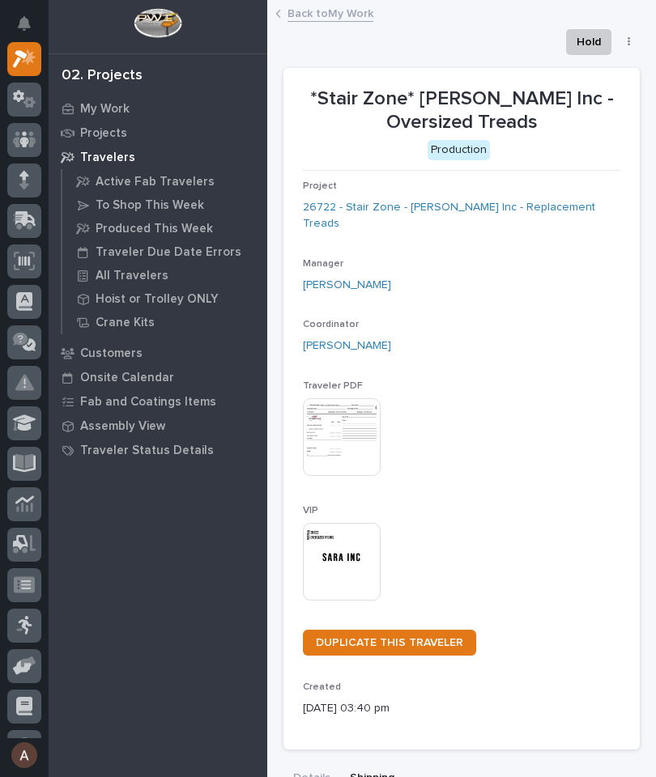
scroll to position [0, 0]
click at [335, 542] on img at bounding box center [342, 562] width 78 height 78
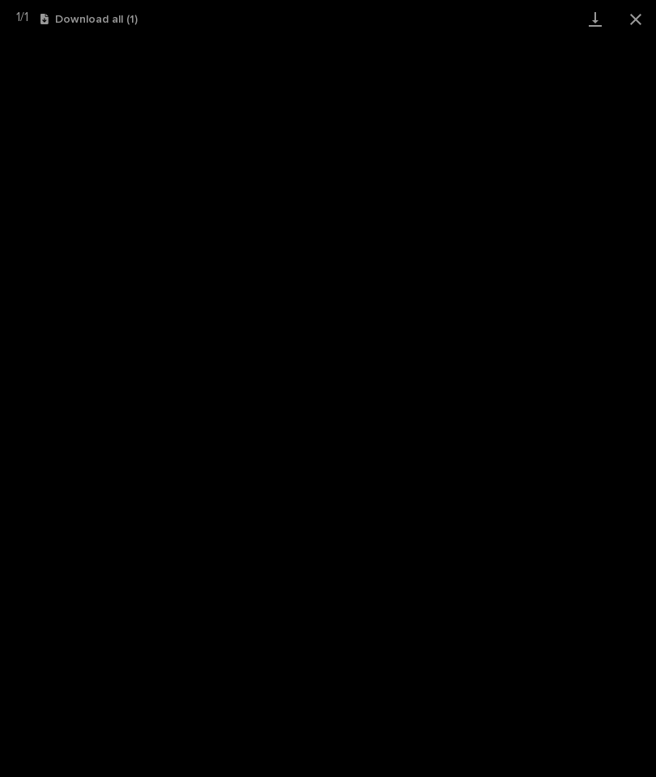
click at [594, 18] on link "Download" at bounding box center [595, 19] width 40 height 38
click at [645, 16] on button "Close gallery" at bounding box center [635, 19] width 40 height 38
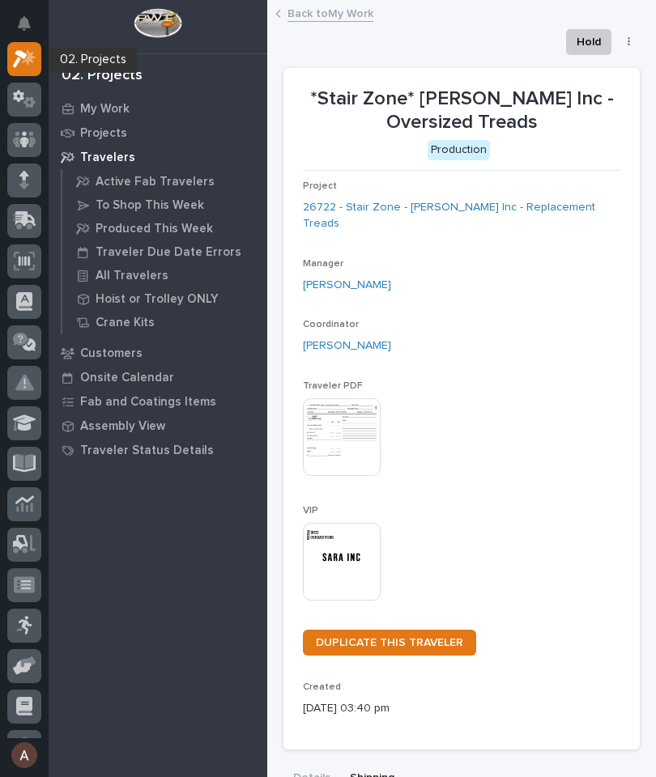
click at [34, 62] on icon at bounding box center [24, 58] width 23 height 19
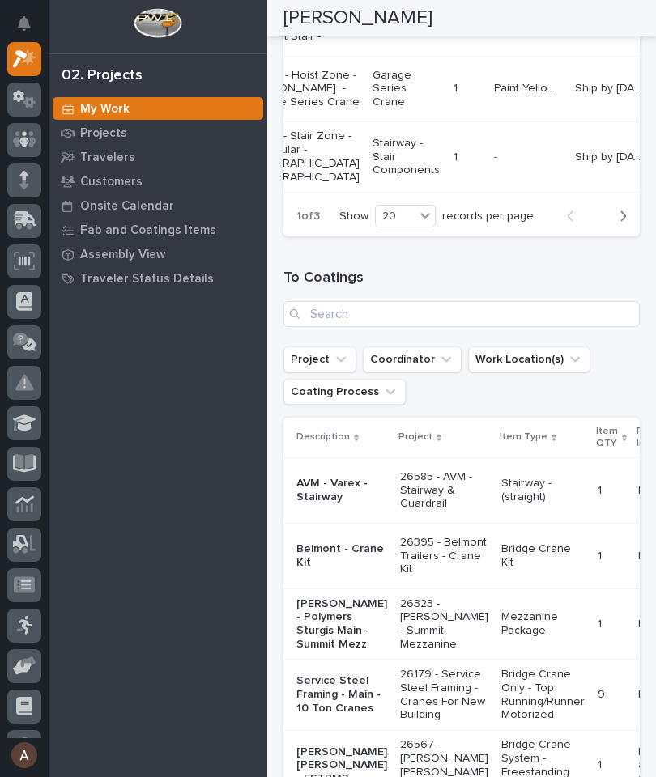
scroll to position [0, 154]
